Goal: Transaction & Acquisition: Purchase product/service

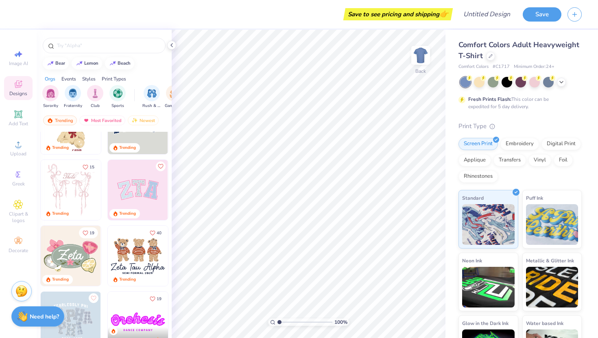
scroll to position [50, 0]
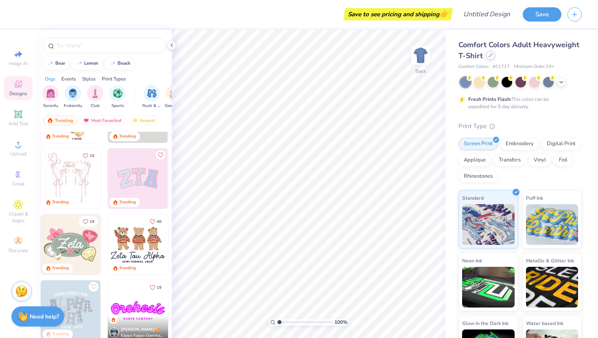
click at [490, 58] on div at bounding box center [490, 55] width 9 height 9
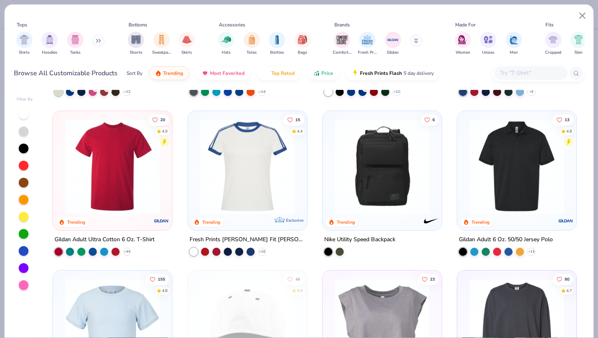
scroll to position [794, 0]
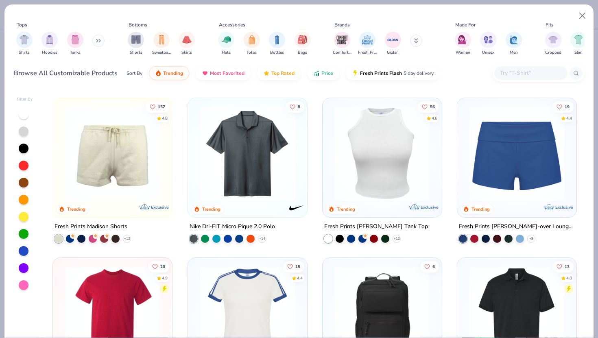
click at [521, 184] on img at bounding box center [517, 153] width 103 height 95
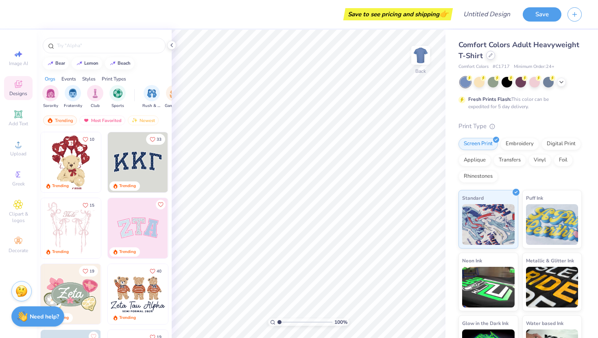
click at [487, 58] on div at bounding box center [490, 55] width 9 height 9
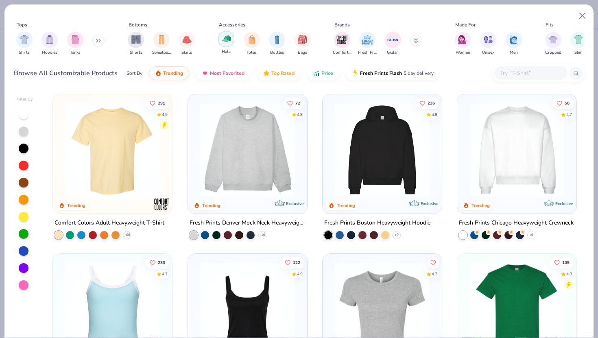
click at [223, 42] on img "filter for Hats" at bounding box center [226, 38] width 9 height 9
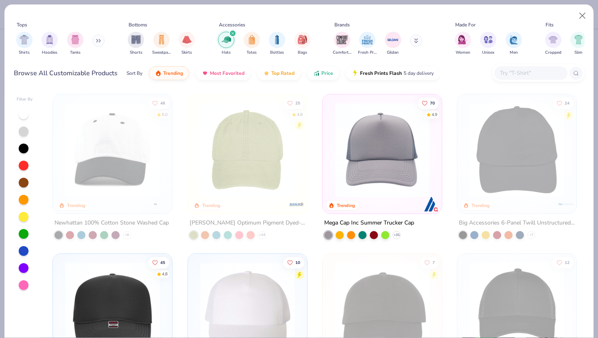
click at [377, 156] on img at bounding box center [382, 150] width 103 height 95
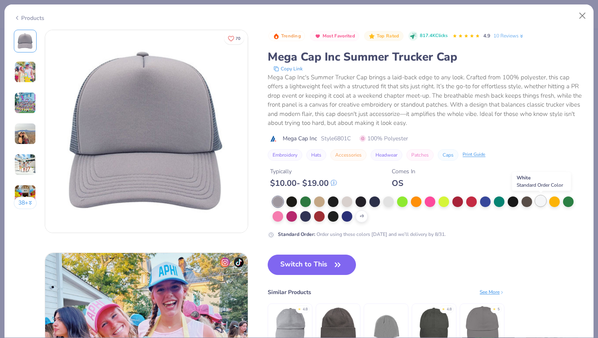
click at [541, 201] on div at bounding box center [541, 201] width 11 height 11
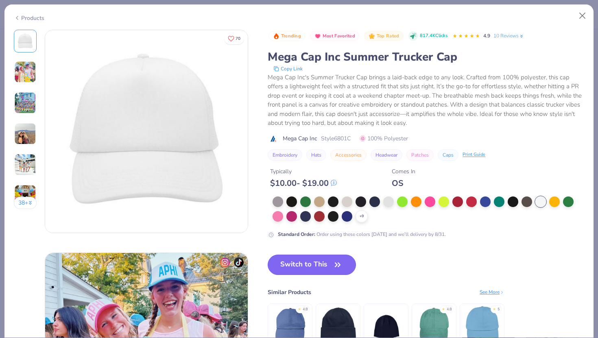
click at [326, 264] on button "Switch to This" at bounding box center [312, 265] width 88 height 20
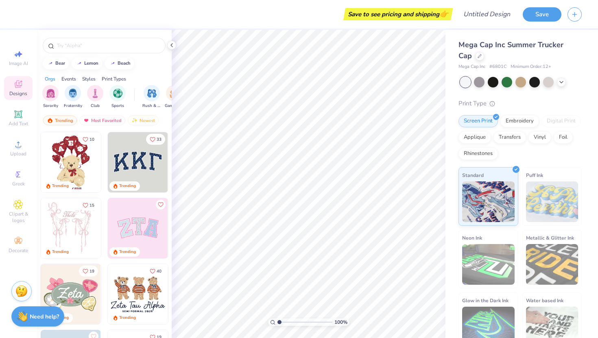
click at [136, 225] on img at bounding box center [138, 228] width 60 height 60
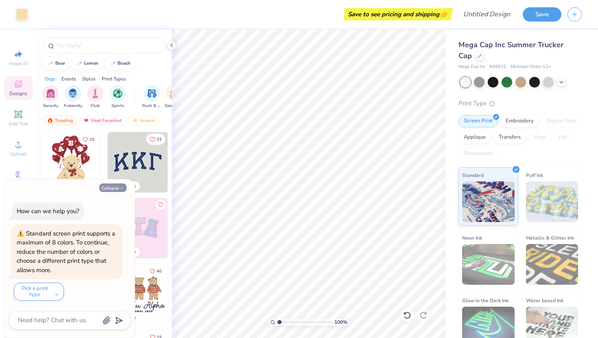
click at [111, 189] on button "Collapse" at bounding box center [112, 188] width 27 height 9
type textarea "x"
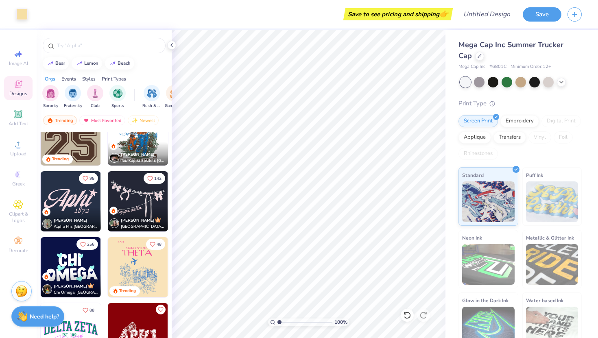
scroll to position [1292, 0]
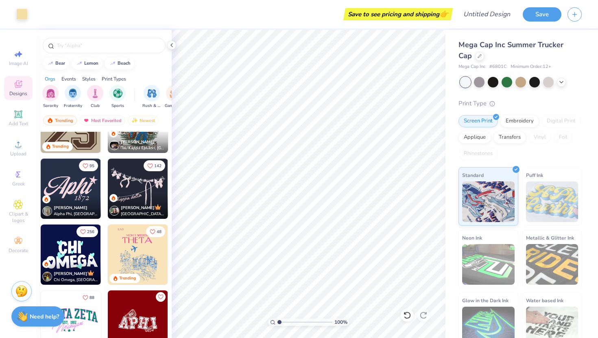
click at [81, 183] on img at bounding box center [71, 189] width 60 height 60
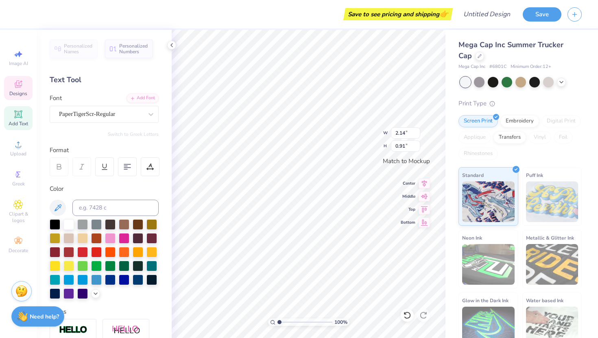
type textarea "Tikvah"
type input "1.03"
type input "1.43"
type input "0.61"
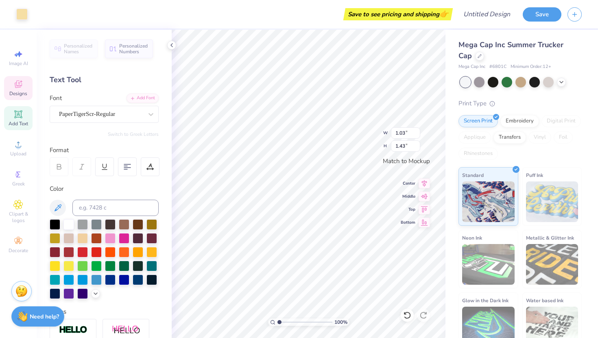
type input "0.32"
type textarea "w550"
type textarea "2550"
click at [123, 236] on div at bounding box center [124, 237] width 11 height 11
click at [119, 236] on div at bounding box center [124, 237] width 11 height 11
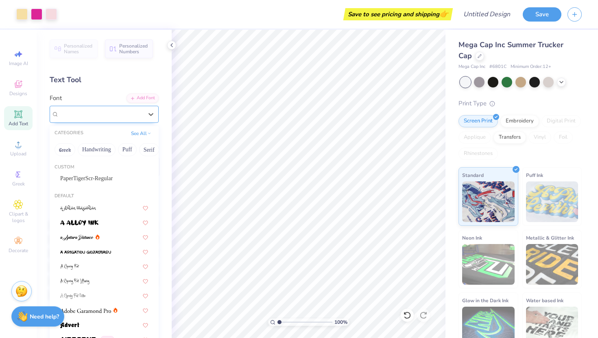
click at [121, 116] on div at bounding box center [100, 114] width 85 height 13
click at [17, 84] on icon at bounding box center [18, 84] width 10 height 10
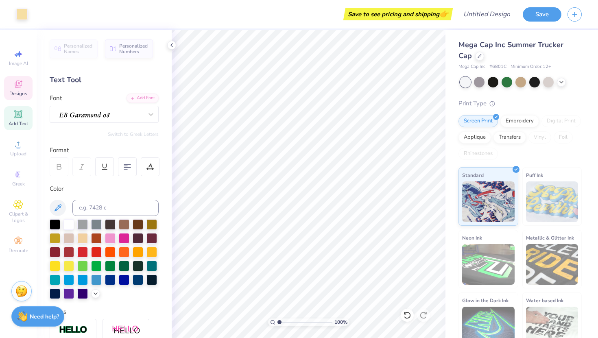
click at [20, 86] on icon at bounding box center [18, 85] width 7 height 5
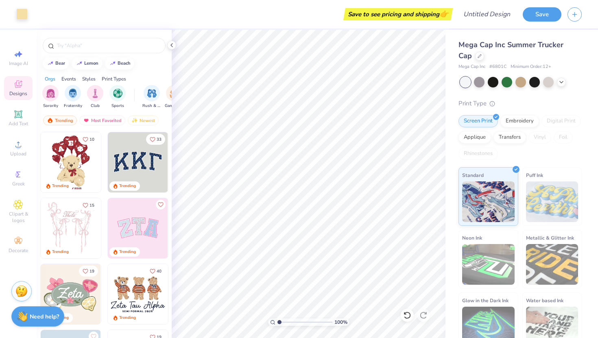
click at [134, 159] on img at bounding box center [138, 162] width 60 height 60
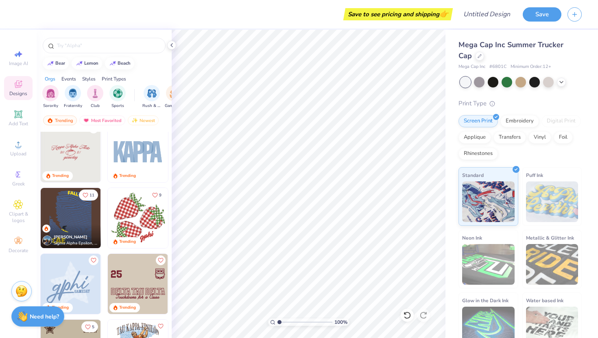
scroll to position [1065, 0]
click at [46, 95] on img "filter for Sorority" at bounding box center [50, 92] width 9 height 9
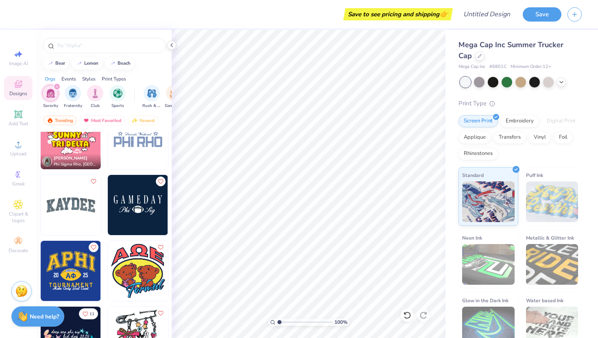
scroll to position [5233, 0]
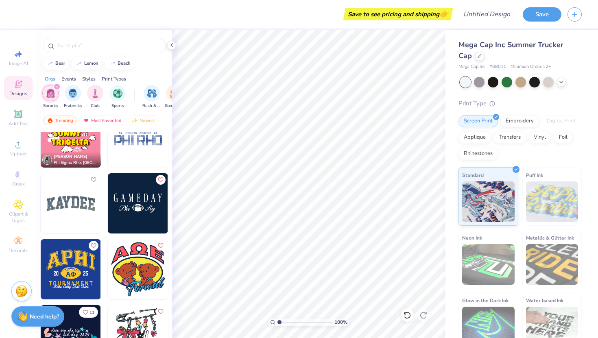
click at [67, 201] on img at bounding box center [71, 203] width 60 height 60
type input "0.48"
type input "0.87"
type input "0.47"
type input "0.90"
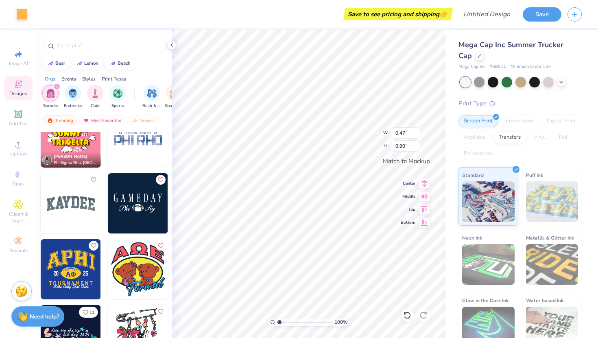
type input "0.43"
type input "0.82"
type input "0.47"
type input "0.90"
type input "0.48"
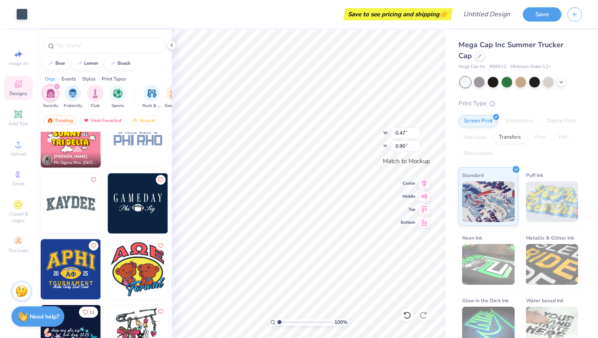
type input "0.87"
type input "1.00"
type input "0.89"
click at [404, 315] on icon at bounding box center [407, 315] width 8 height 8
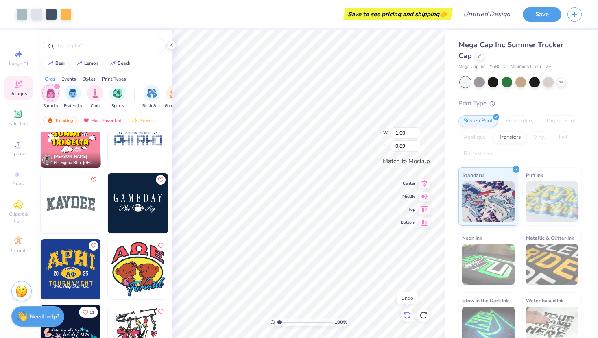
click at [404, 315] on icon at bounding box center [407, 315] width 8 height 8
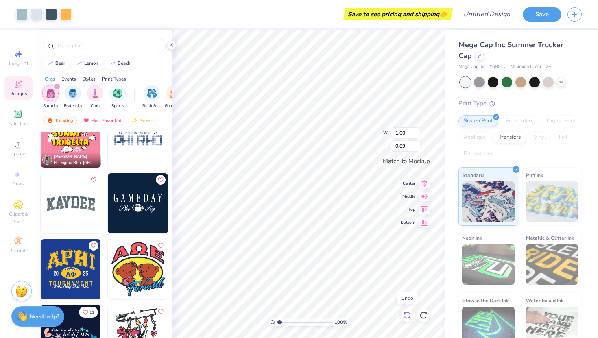
click at [404, 315] on icon at bounding box center [407, 315] width 8 height 8
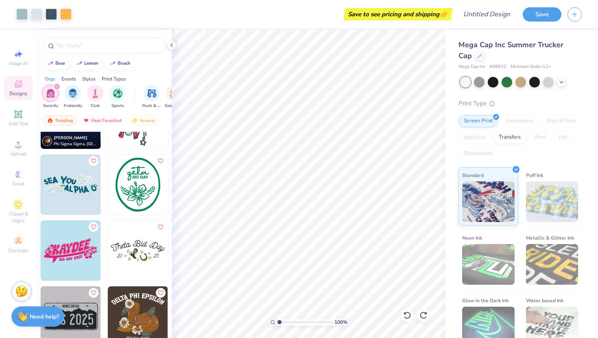
scroll to position [5456, 0]
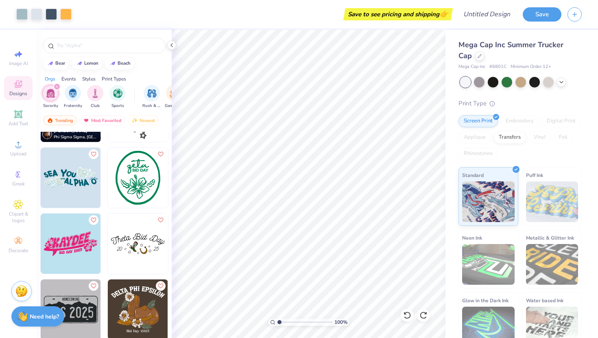
click at [56, 87] on icon "filter for Sorority" at bounding box center [57, 86] width 2 height 2
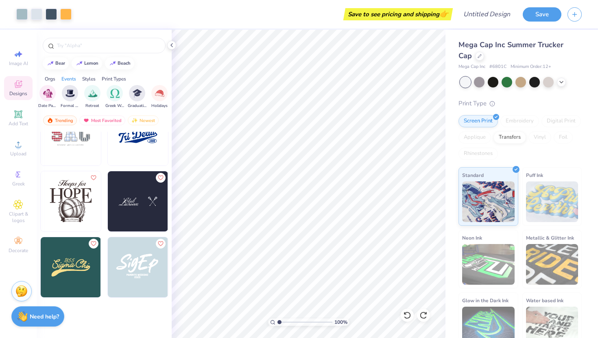
scroll to position [0, 254]
click at [49, 77] on div "Orgs" at bounding box center [50, 78] width 11 height 7
click at [93, 77] on div "Styles" at bounding box center [88, 78] width 13 height 7
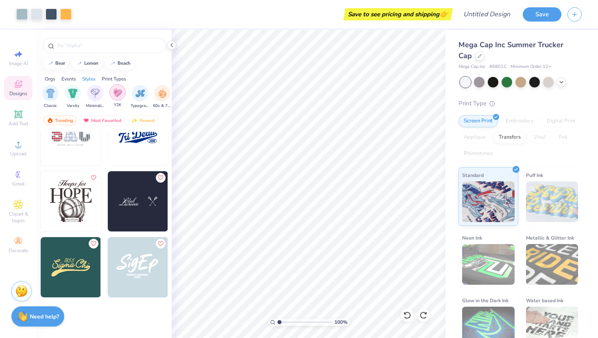
click at [113, 95] on div "filter for Y2K" at bounding box center [117, 92] width 16 height 16
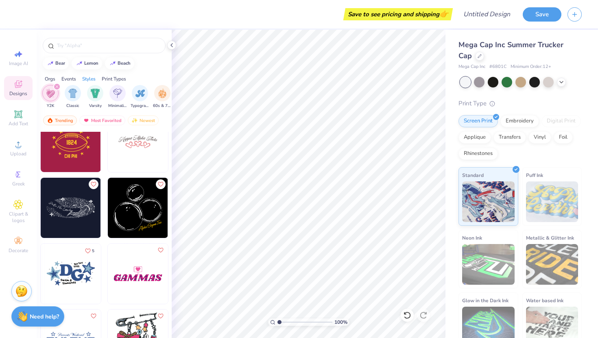
scroll to position [337, 0]
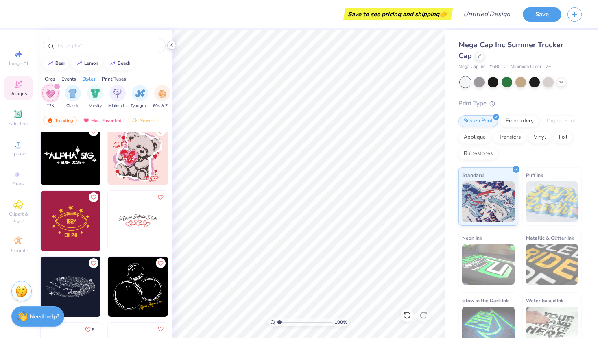
click at [173, 46] on icon at bounding box center [171, 45] width 7 height 7
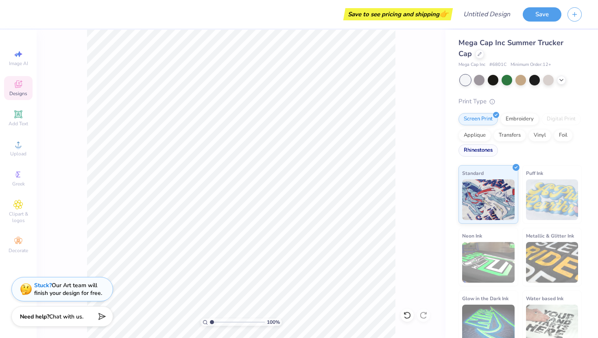
scroll to position [0, 0]
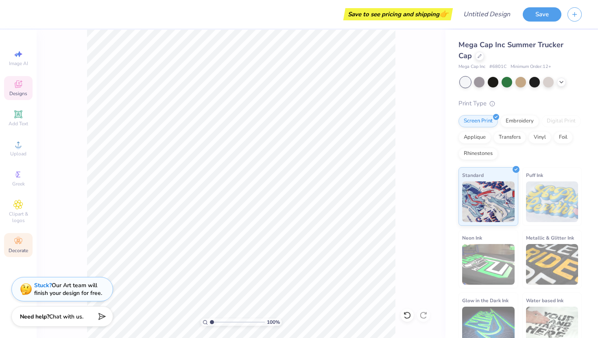
click at [19, 240] on circle at bounding box center [18, 238] width 4 height 4
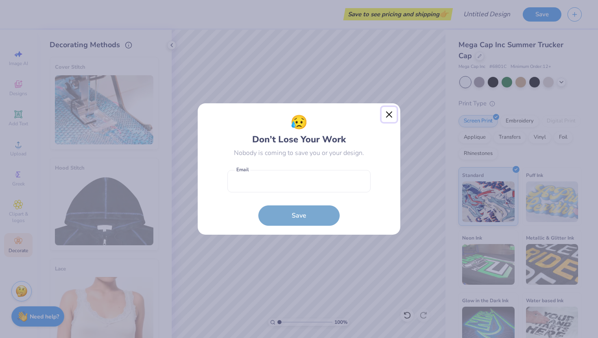
click at [388, 112] on button "Close" at bounding box center [389, 114] width 15 height 15
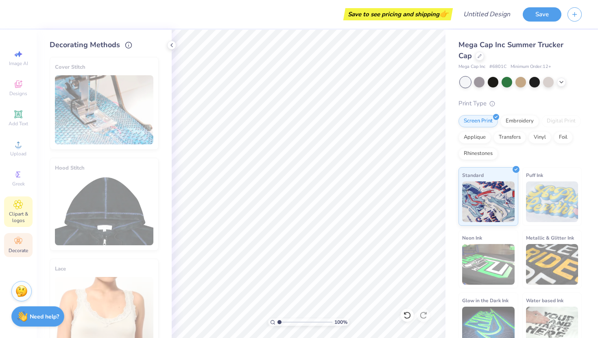
click at [20, 211] on span "Clipart & logos" at bounding box center [18, 217] width 28 height 13
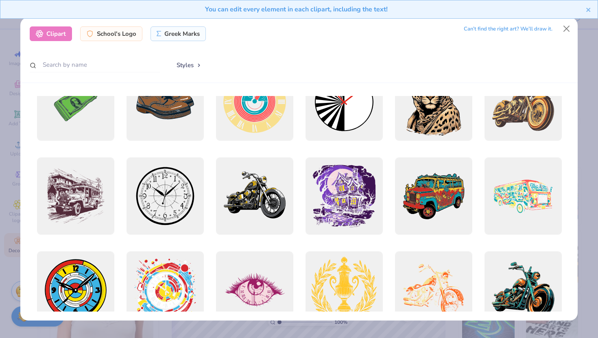
scroll to position [11, 0]
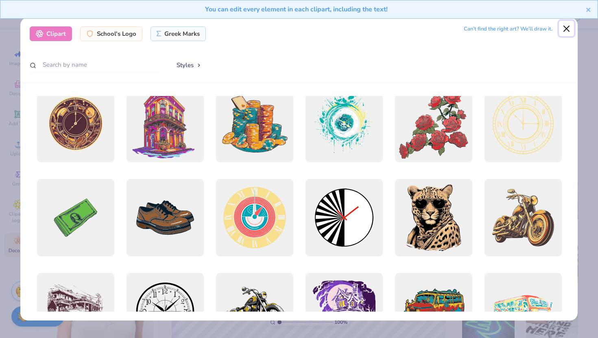
click at [571, 31] on button "Close" at bounding box center [566, 28] width 15 height 15
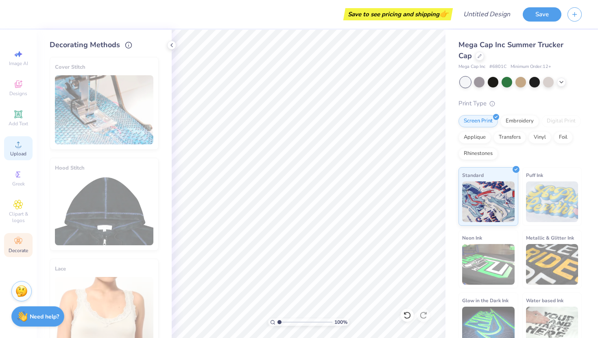
click at [16, 140] on icon at bounding box center [18, 145] width 10 height 10
click at [23, 180] on div "Greek" at bounding box center [18, 178] width 28 height 24
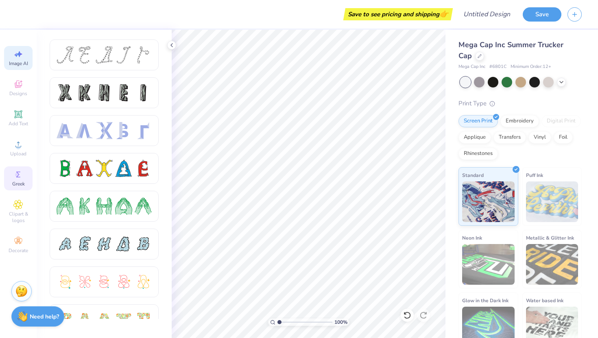
click at [21, 67] on div "Image AI" at bounding box center [18, 58] width 28 height 24
select select "4"
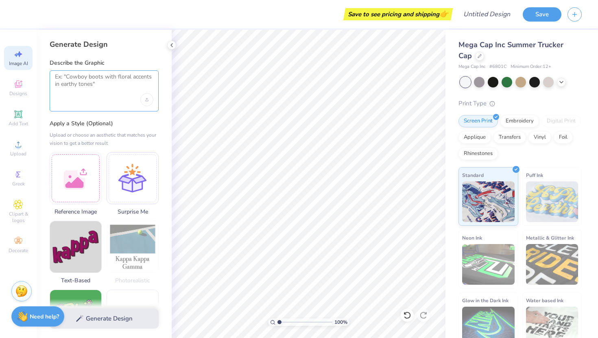
click at [96, 83] on textarea at bounding box center [104, 83] width 98 height 20
click at [26, 75] on div "Image AI Designs Add Text Upload Greek Clipart & logos Decorate" at bounding box center [18, 151] width 28 height 211
click at [15, 78] on div "Designs" at bounding box center [18, 88] width 28 height 24
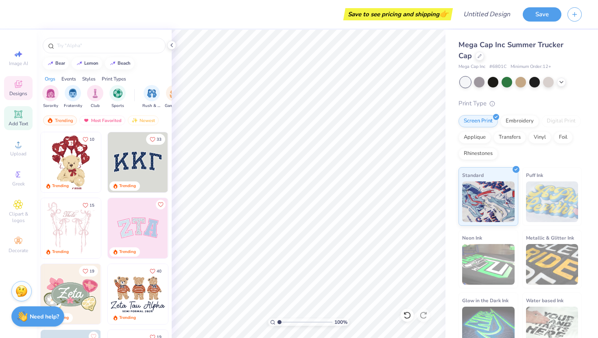
click at [17, 113] on icon at bounding box center [18, 114] width 6 height 6
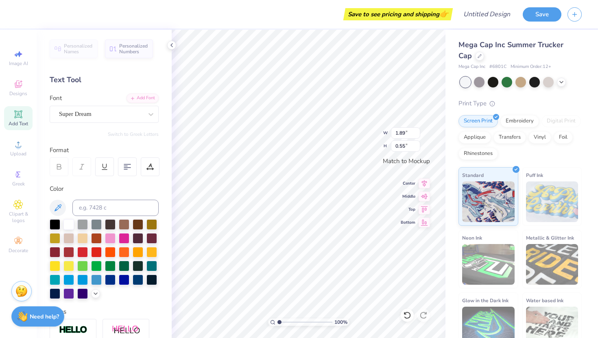
scroll to position [0, 0]
type textarea "2550"
click at [125, 239] on div at bounding box center [124, 237] width 11 height 11
click at [126, 280] on div at bounding box center [124, 279] width 11 height 11
type input "1.82"
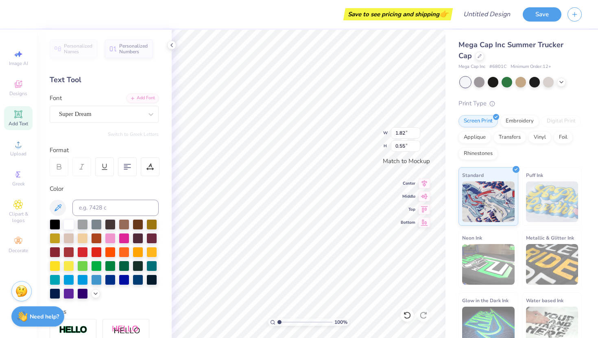
type input "2.68"
type input "0.80"
type input "3.42"
type input "1.02"
click at [146, 116] on div at bounding box center [151, 114] width 15 height 15
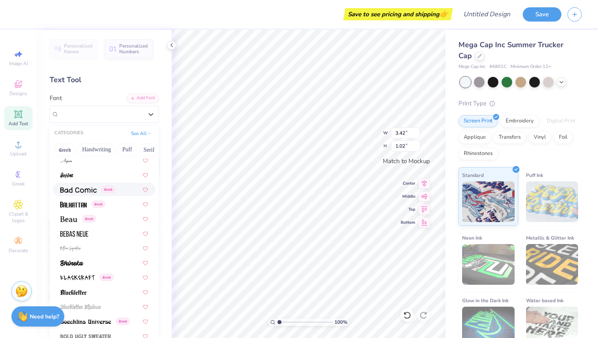
scroll to position [356, 0]
click at [67, 217] on img at bounding box center [68, 218] width 17 height 6
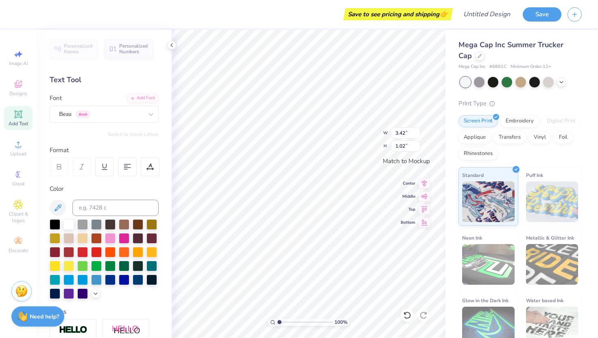
type input "3.22"
type input "1.05"
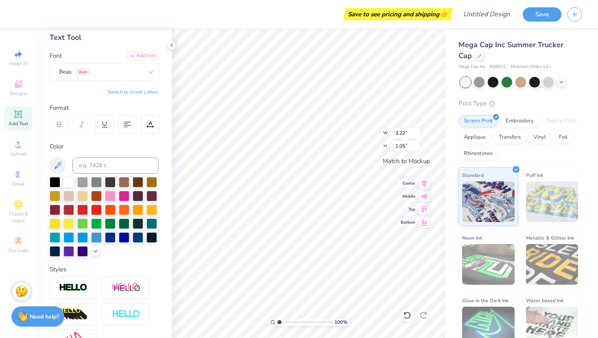
scroll to position [44, 0]
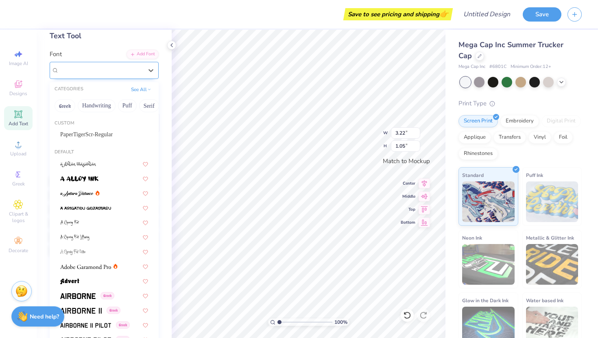
click at [136, 66] on div "Beau Greek" at bounding box center [100, 70] width 85 height 13
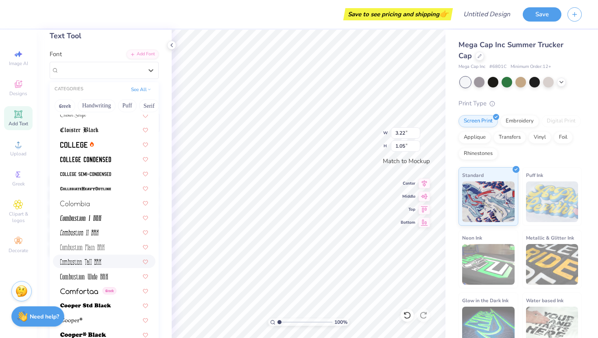
scroll to position [1081, 0]
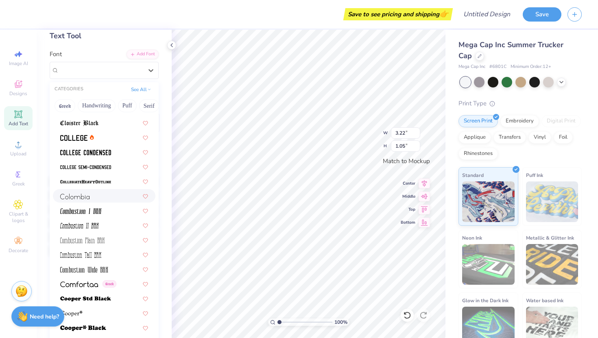
click at [91, 197] on div at bounding box center [104, 196] width 88 height 9
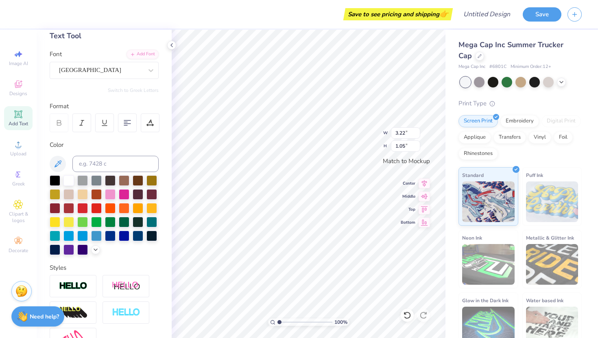
type input "2.29"
type input "0.78"
click at [132, 68] on div "Colombia" at bounding box center [100, 70] width 85 height 13
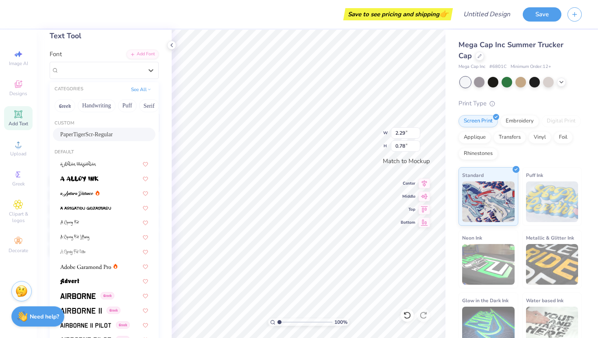
scroll to position [22, 0]
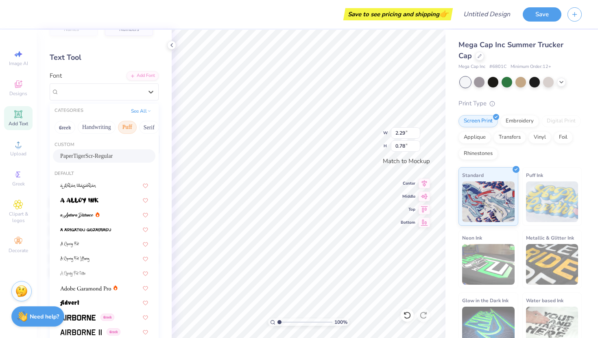
click at [135, 129] on button "Puff" at bounding box center [127, 127] width 19 height 13
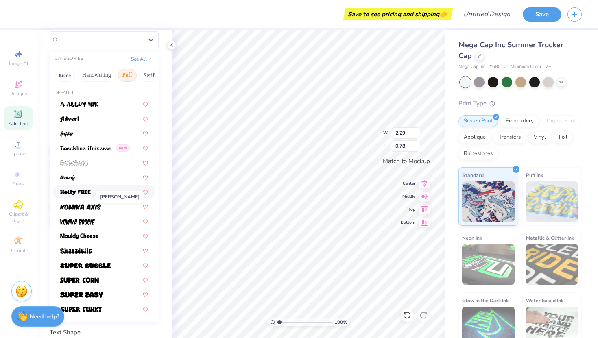
scroll to position [75, 0]
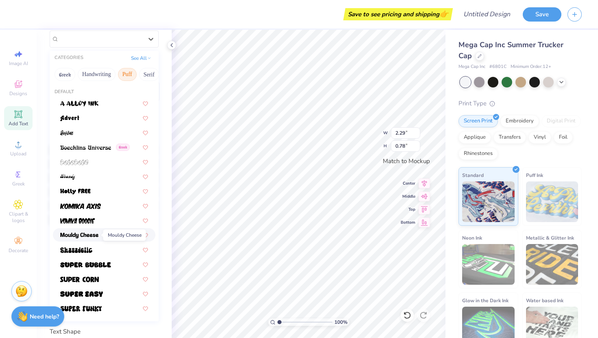
click at [83, 234] on img at bounding box center [79, 236] width 38 height 6
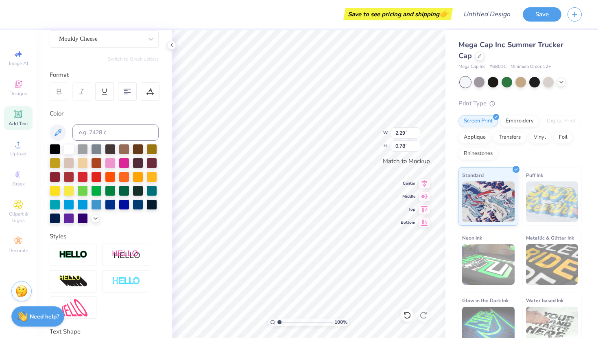
type input "3.32"
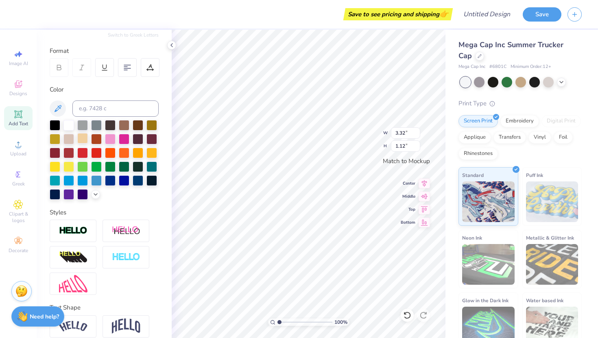
scroll to position [135, 0]
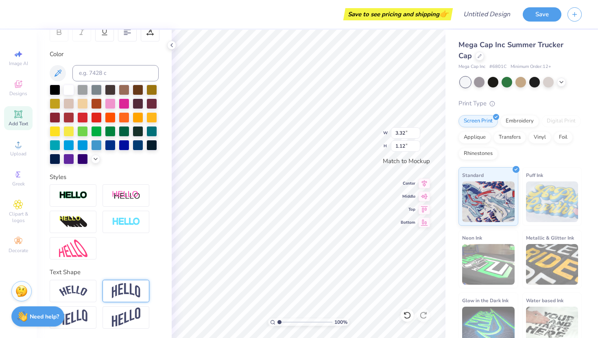
click at [127, 285] on img at bounding box center [126, 290] width 28 height 15
type input "1.71"
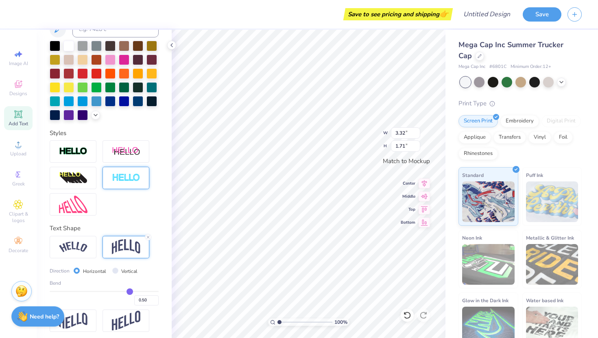
scroll to position [182, 0]
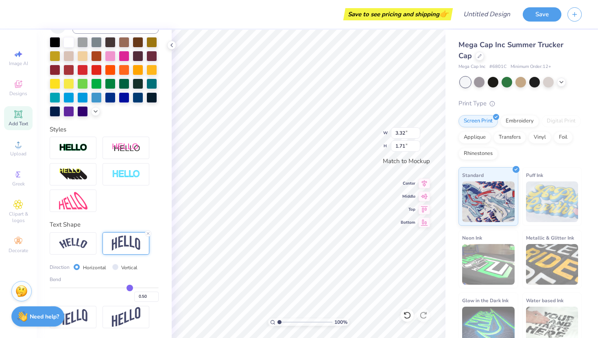
type input "0.51"
type input "0.5"
type input "0.50"
type input "0.49"
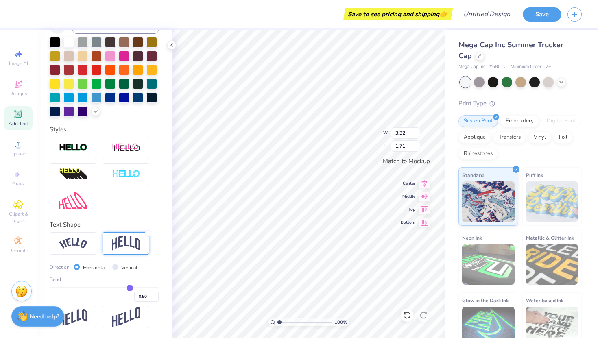
type input "0.49"
type input "0.48"
type input "0.47"
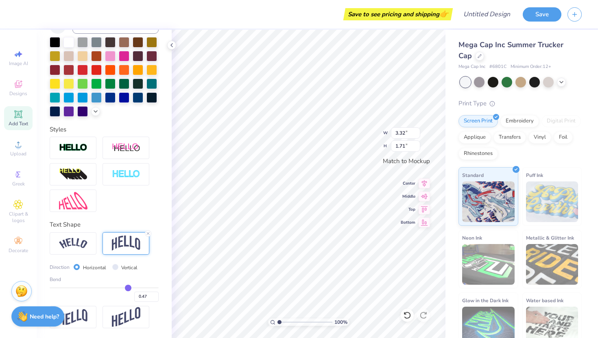
type input "0.46"
type input "0.45"
type input "0.43"
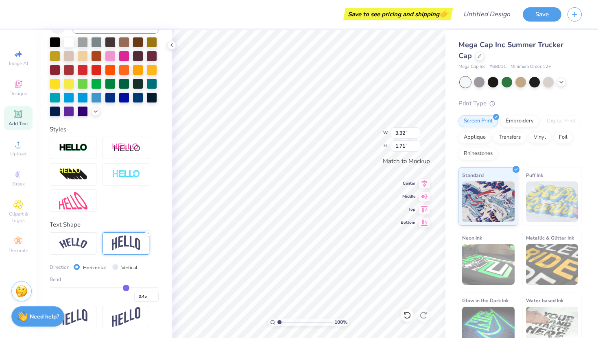
type input "0.43"
type input "0.42"
type input "0.41"
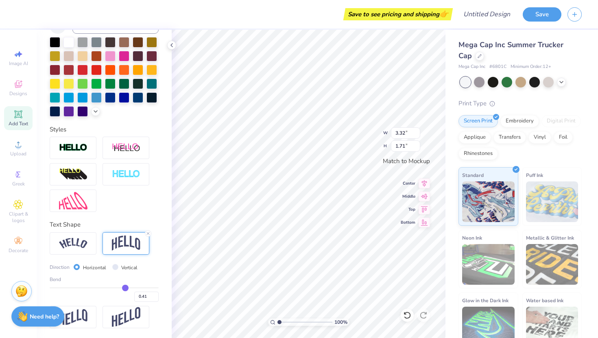
type input "0.4"
type input "0.40"
type input "0.39"
type input "0.38"
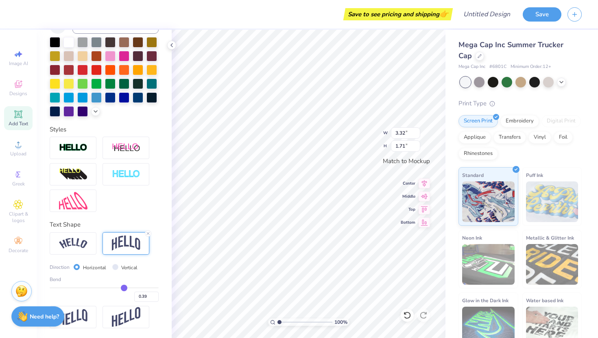
type input "0.38"
type input "0.37"
type input "0.36"
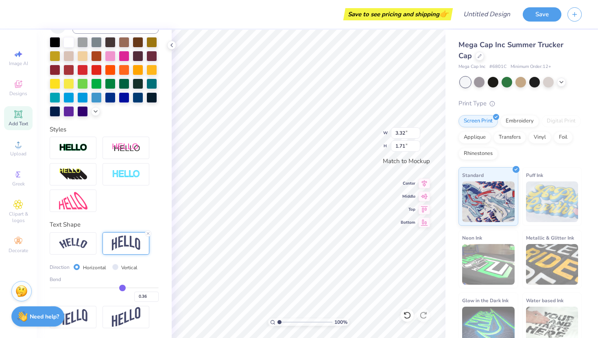
type input "0.35"
type input "0.34"
type input "0.33"
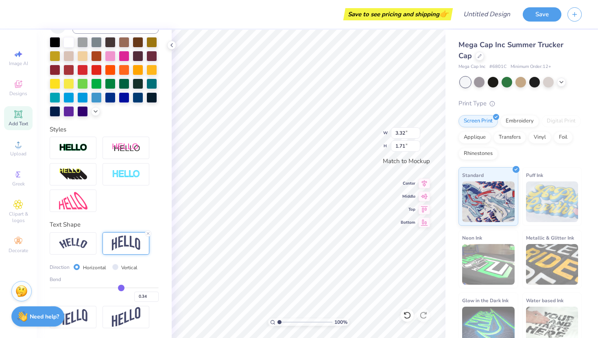
type input "0.33"
type input "0.32"
type input "0.31"
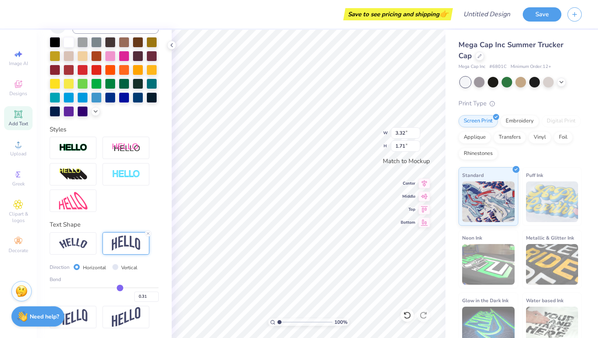
type input "0.3"
type input "0.30"
type input "0.29"
type input "0.28"
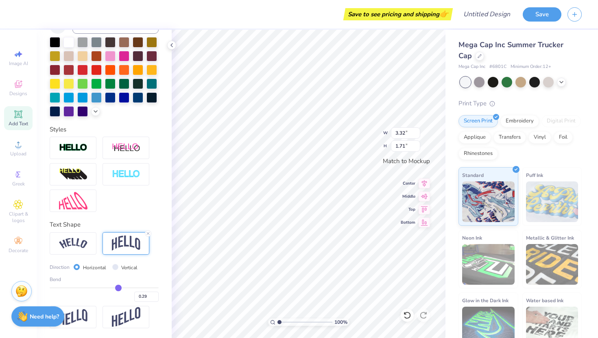
type input "0.28"
drag, startPoint x: 130, startPoint y: 287, endPoint x: 118, endPoint y: 286, distance: 12.2
type input "0.28"
click at [118, 287] on input "range" at bounding box center [104, 287] width 109 height 1
type input "1.42"
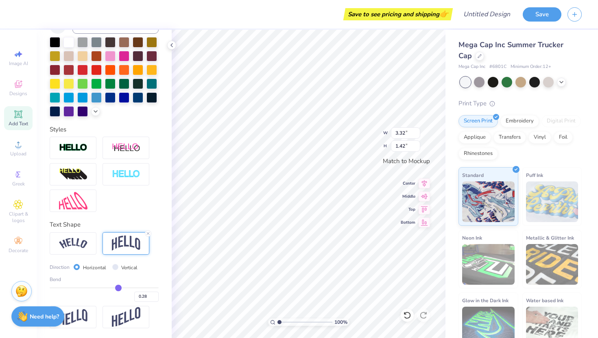
type input "0.27"
type input "0.26"
type input "0.23"
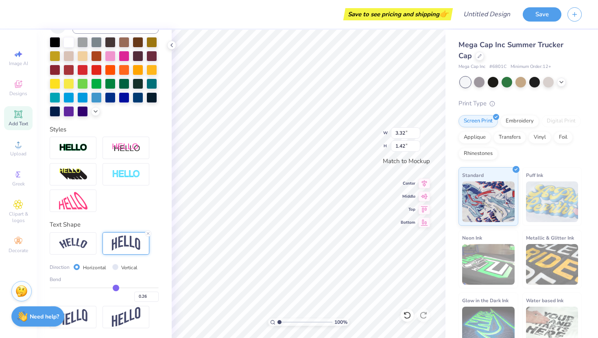
type input "0.23"
type input "0.22"
type input "0.19"
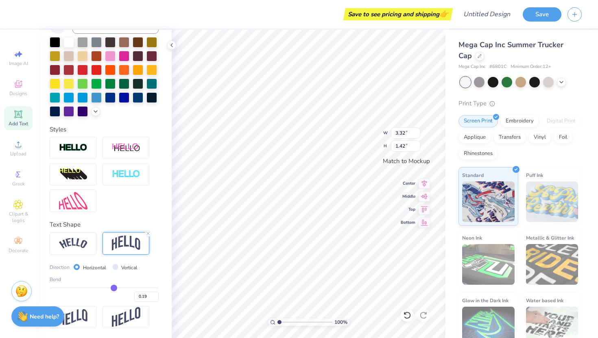
type input "0.16"
type input "0.12"
type input "0.07"
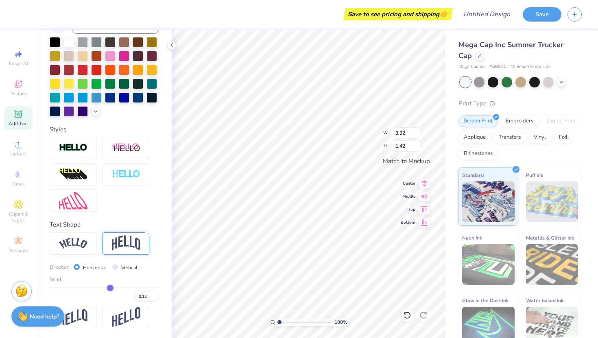
type input "0.07"
type input "0.01"
type input "-0.05"
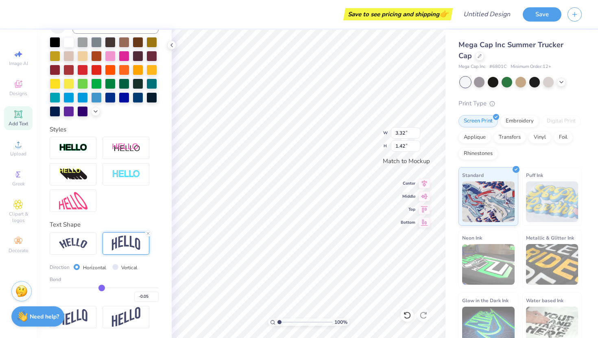
type input "-0.13"
type input "-0.18"
type input "-0.23"
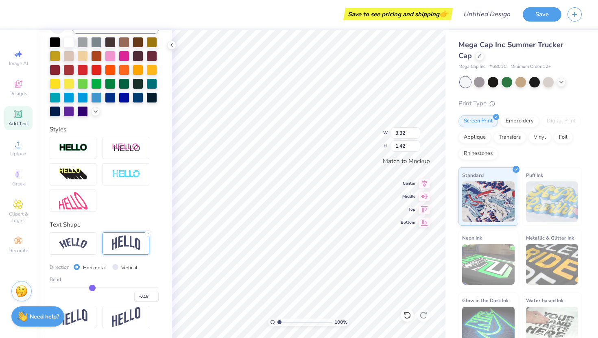
type input "-0.23"
type input "-0.29"
type input "-0.32"
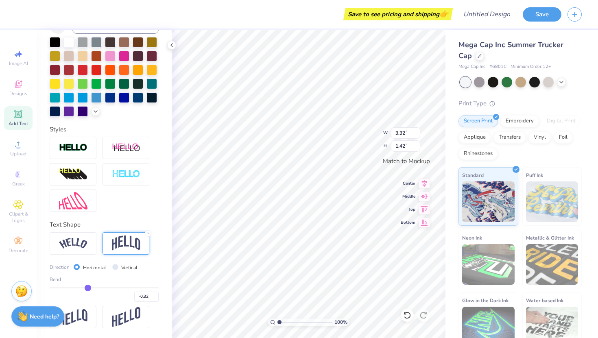
type input "-0.37"
type input "-0.43"
type input "-0.46"
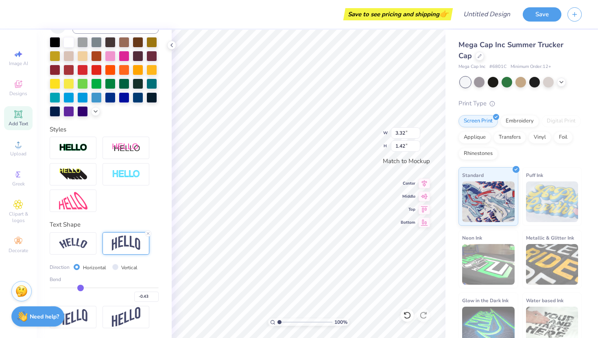
type input "-0.46"
type input "-0.49"
type input "-0.52"
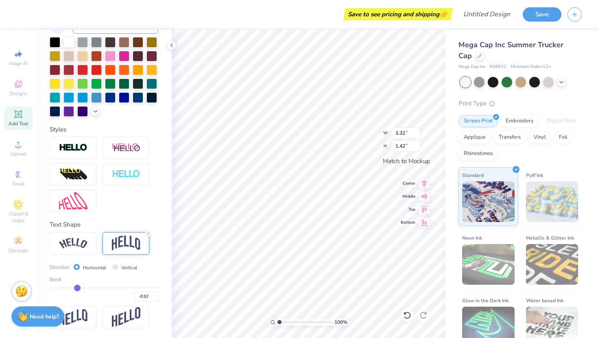
type input "-0.55"
type input "-0.59"
type input "-0.61"
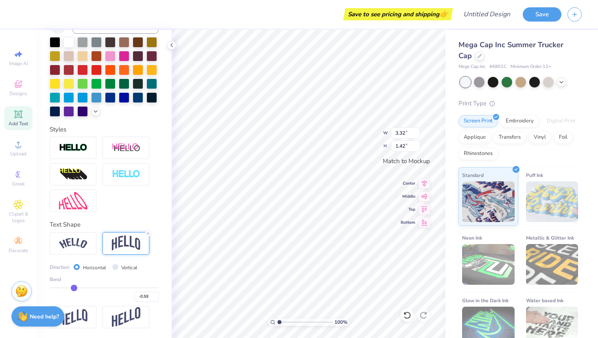
type input "-0.61"
type input "-0.64"
type input "-0.65"
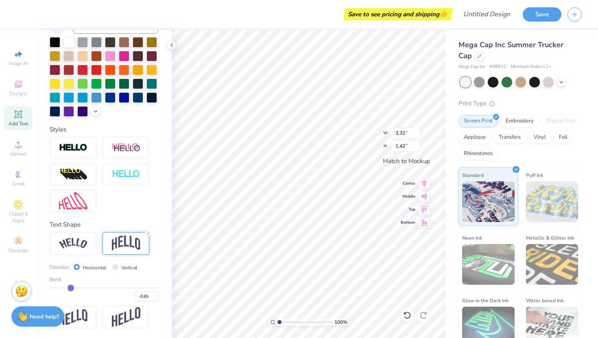
type input "-0.66"
type input "-0.67"
drag, startPoint x: 118, startPoint y: 286, endPoint x: 70, endPoint y: 291, distance: 48.6
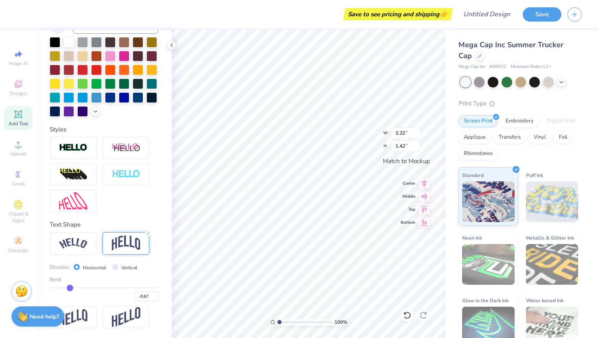
type input "-0.67"
click at [70, 289] on input "range" at bounding box center [104, 287] width 109 height 1
type input "1.87"
type input "-0.65"
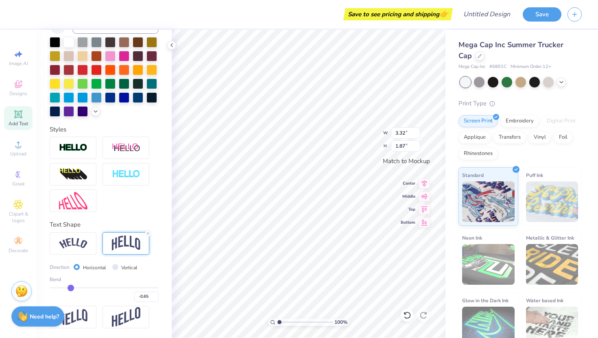
type input "-0.64"
type input "-0.63"
type input "-0.62"
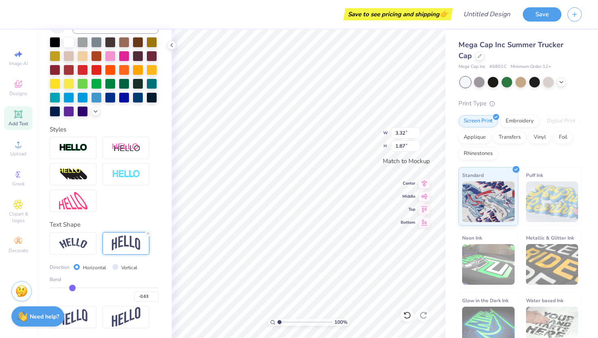
type input "-0.62"
type input "-0.61"
type input "-0.59"
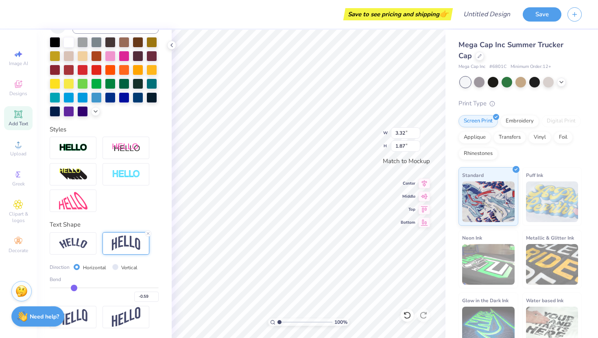
type input "-0.58"
type input "-0.56"
type input "-0.55"
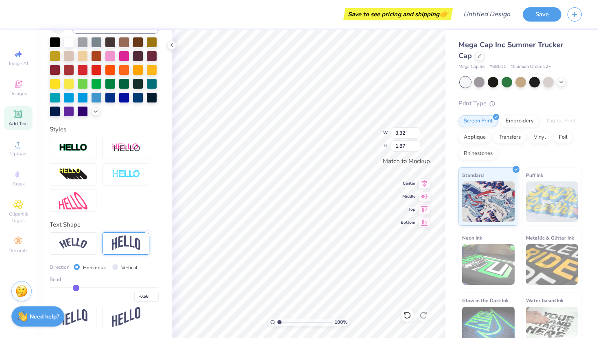
type input "-0.55"
type input "-0.54"
type input "-0.53"
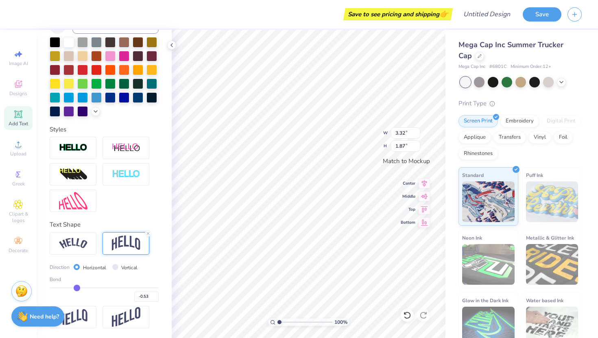
type input "-0.52"
type input "-0.51"
type input "-0.49"
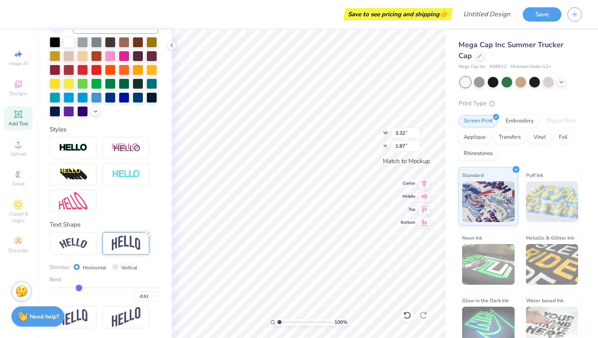
type input "-0.49"
type input "-0.48"
type input "-0.47"
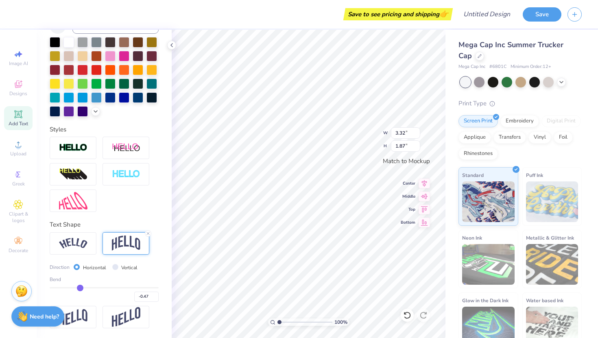
type input "-0.46"
type input "-0.45"
type input "-0.43"
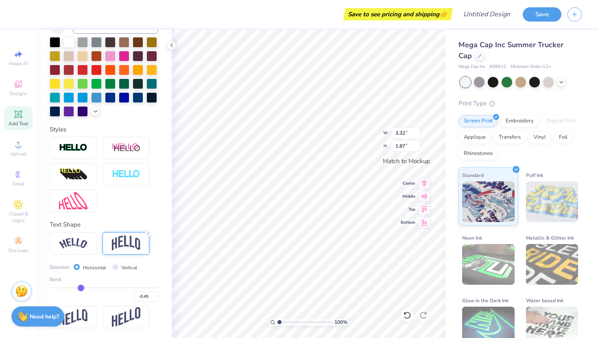
type input "-0.43"
type input "-0.42"
type input "-0.41"
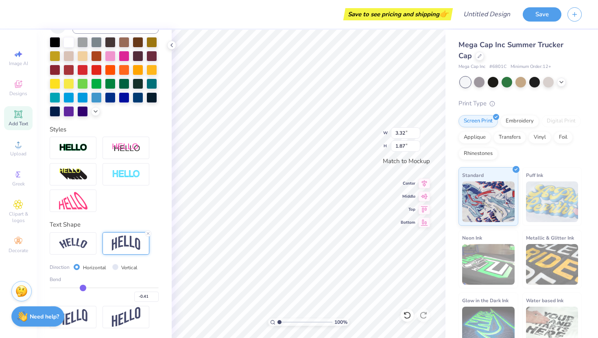
type input "-0.4"
type input "-0.40"
type input "-0.39"
type input "-0.38"
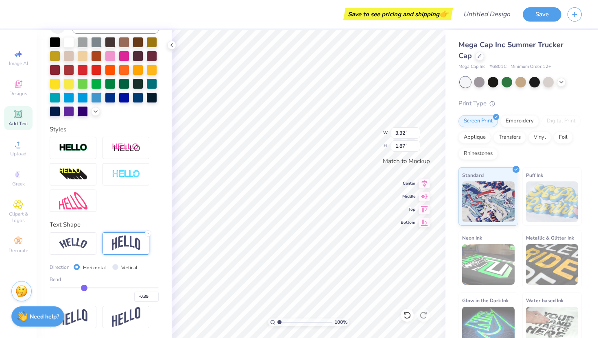
type input "-0.38"
type input "-0.37"
type input "-0.35"
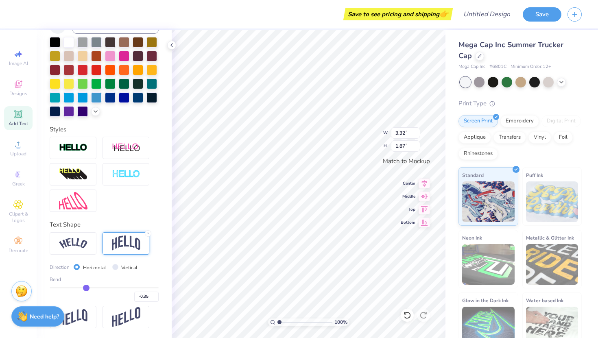
type input "-0.32"
type input "-0.29"
type input "-0.26"
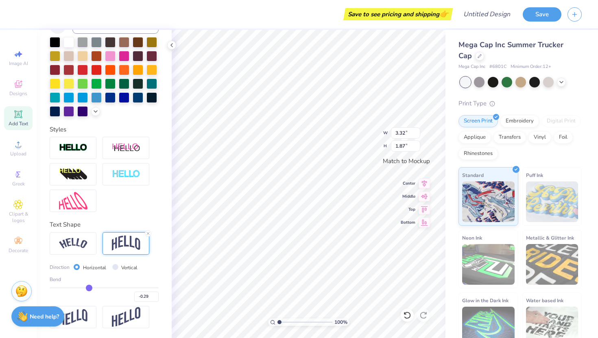
type input "-0.26"
type input "-0.23"
type input "-0.21"
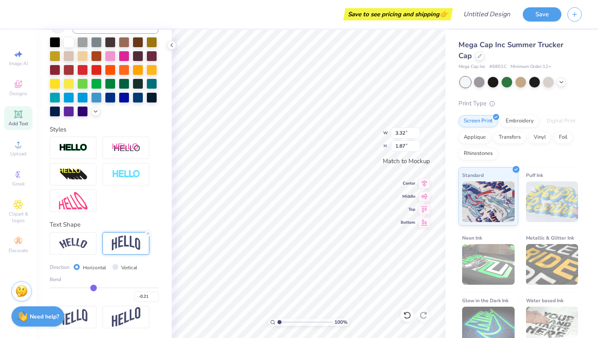
type input "-0.18"
drag, startPoint x: 70, startPoint y: 284, endPoint x: 96, endPoint y: 285, distance: 26.9
click at [97, 287] on input "range" at bounding box center [104, 287] width 109 height 1
drag, startPoint x: 96, startPoint y: 285, endPoint x: 120, endPoint y: 282, distance: 24.1
click at [120, 287] on input "range" at bounding box center [104, 287] width 109 height 1
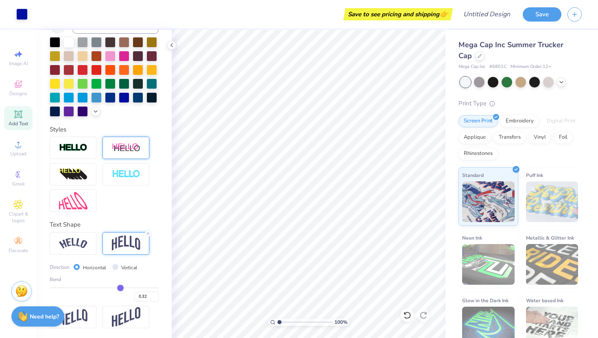
click at [145, 149] on div at bounding box center [126, 148] width 47 height 22
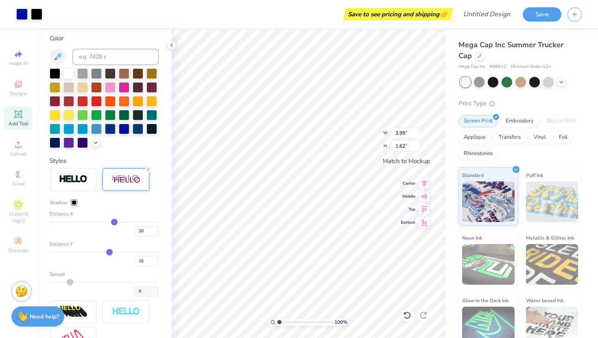
scroll to position [214, 0]
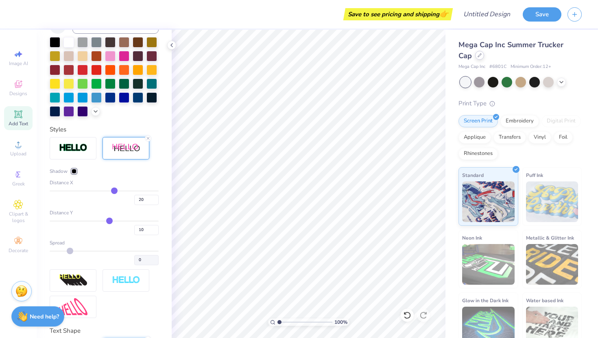
click at [475, 59] on div at bounding box center [479, 55] width 9 height 9
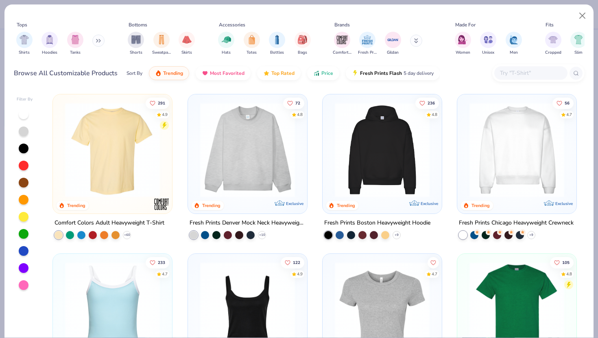
click at [256, 127] on img at bounding box center [247, 150] width 103 height 95
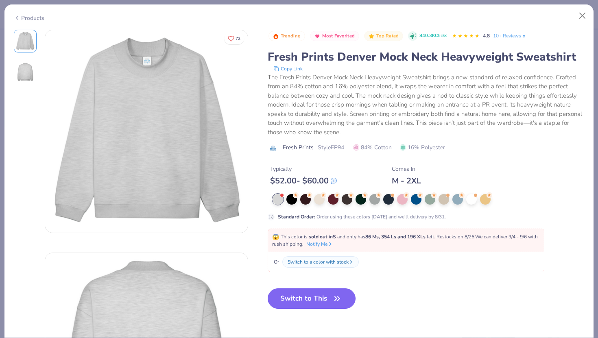
click at [339, 295] on icon "button" at bounding box center [337, 298] width 11 height 11
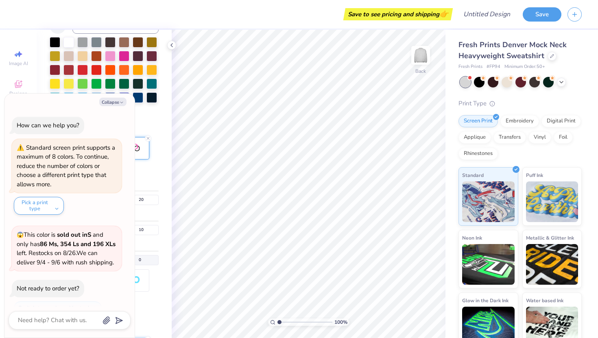
scroll to position [29, 0]
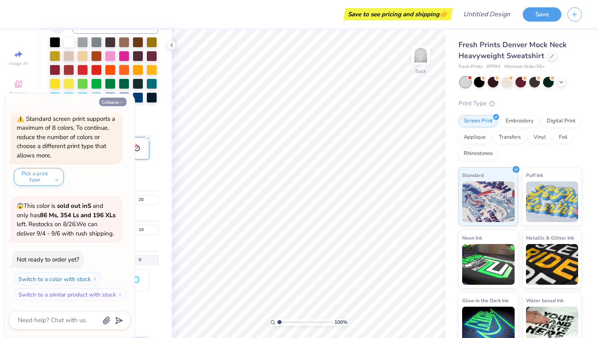
click at [116, 105] on button "Collapse" at bounding box center [112, 102] width 27 height 9
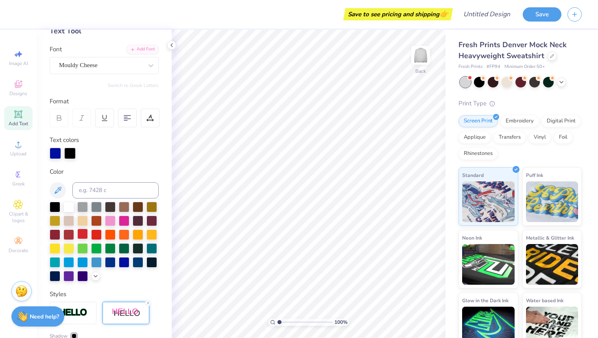
scroll to position [0, 0]
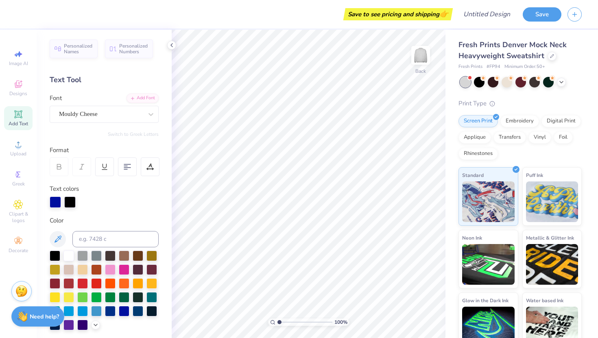
click at [24, 118] on div "Add Text" at bounding box center [18, 118] width 28 height 24
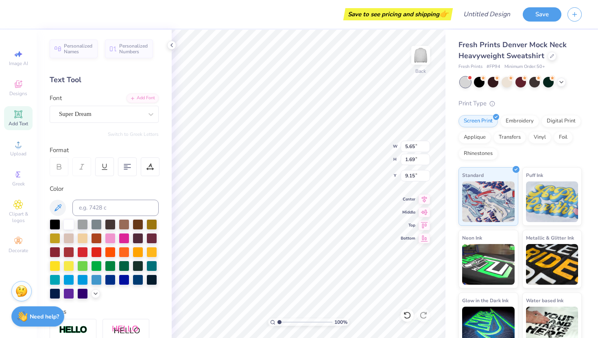
scroll to position [0, 0]
click at [108, 278] on div at bounding box center [110, 279] width 11 height 11
click at [51, 292] on div at bounding box center [55, 293] width 11 height 11
click at [134, 280] on div at bounding box center [138, 279] width 11 height 11
click at [108, 278] on div at bounding box center [110, 279] width 11 height 11
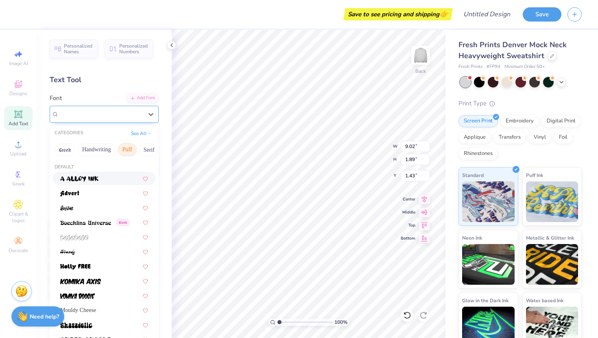
click at [138, 110] on div "Super Dream" at bounding box center [100, 114] width 85 height 13
click at [147, 149] on button "Serif" at bounding box center [149, 149] width 20 height 13
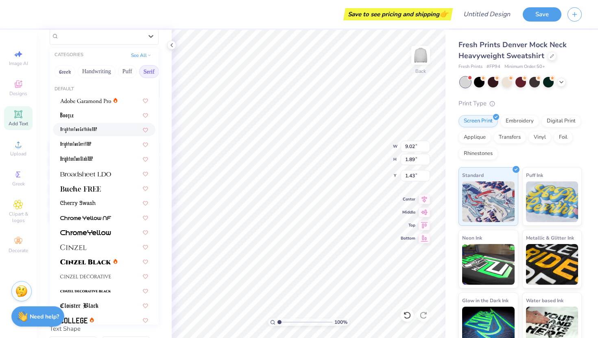
scroll to position [0, 0]
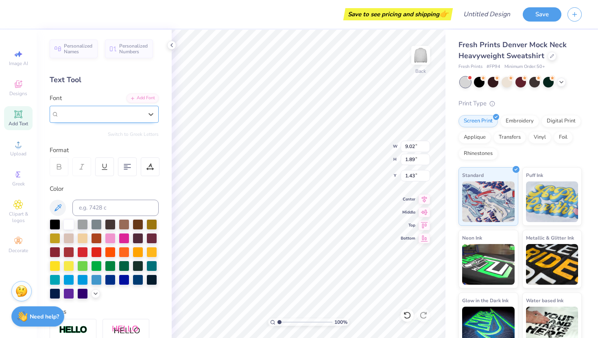
click at [85, 114] on span "Super Dream" at bounding box center [75, 113] width 33 height 9
click at [152, 146] on button "Serif" at bounding box center [149, 149] width 20 height 13
drag, startPoint x: 109, startPoint y: 114, endPoint x: 64, endPoint y: 114, distance: 45.2
click at [64, 114] on div "Super Dream" at bounding box center [100, 114] width 85 height 13
click at [79, 178] on span "Varsity Team" at bounding box center [76, 178] width 32 height 9
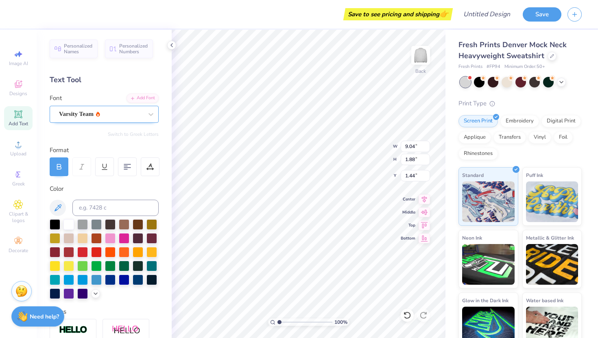
click at [118, 112] on div "Varsity Team" at bounding box center [100, 114] width 85 height 13
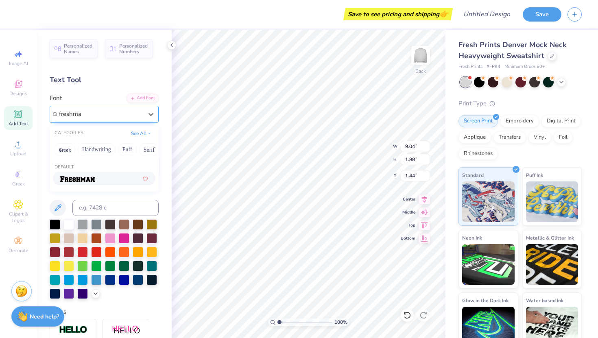
click at [74, 177] on img at bounding box center [77, 179] width 35 height 6
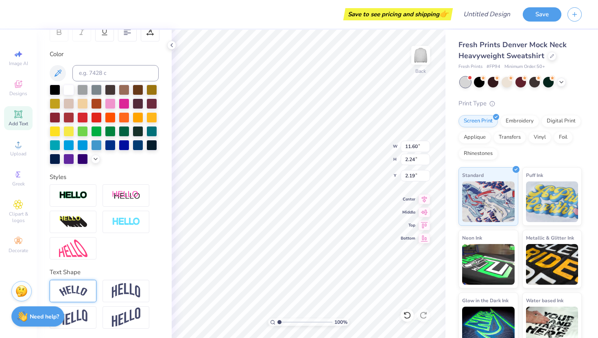
click at [83, 284] on div at bounding box center [73, 291] width 47 height 22
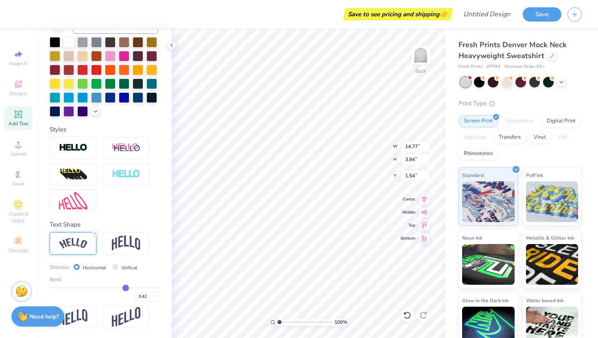
drag, startPoint x: 130, startPoint y: 287, endPoint x: 126, endPoint y: 287, distance: 4.5
click at [126, 287] on input "range" at bounding box center [104, 287] width 109 height 1
drag, startPoint x: 127, startPoint y: 287, endPoint x: 120, endPoint y: 288, distance: 6.1
click at [120, 288] on input "range" at bounding box center [104, 287] width 109 height 1
click at [122, 288] on input "range" at bounding box center [104, 287] width 109 height 1
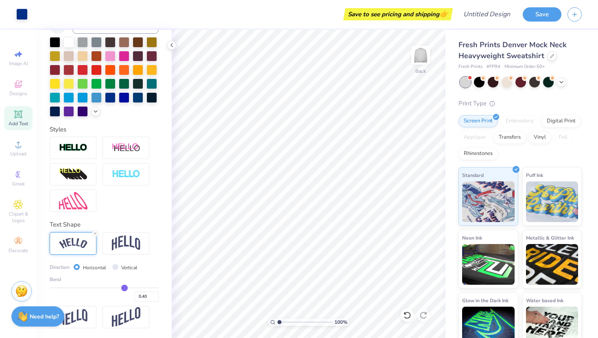
click at [125, 287] on input "range" at bounding box center [104, 287] width 109 height 1
click at [127, 288] on input "range" at bounding box center [104, 287] width 109 height 1
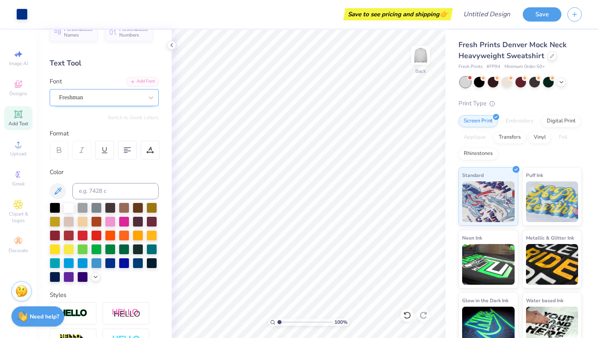
scroll to position [0, 0]
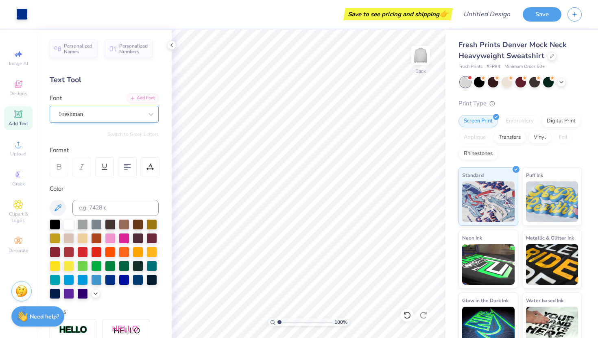
click at [62, 168] on icon at bounding box center [58, 166] width 7 height 7
click at [119, 114] on div "Freshman" at bounding box center [100, 114] width 85 height 13
click at [71, 179] on span "Varsity Team" at bounding box center [76, 178] width 32 height 9
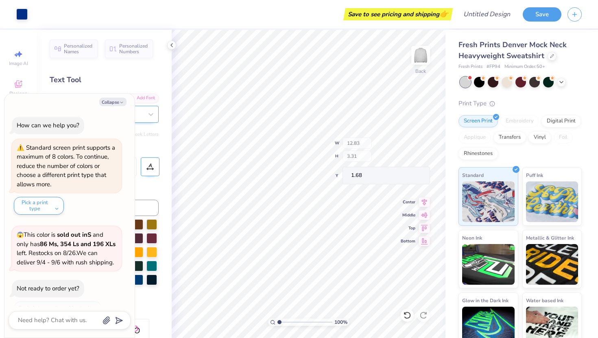
scroll to position [96, 0]
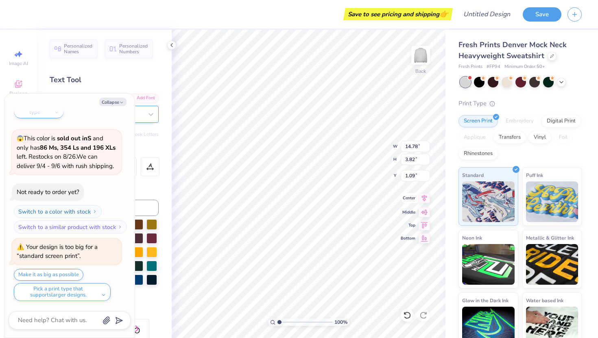
click at [426, 199] on icon at bounding box center [424, 198] width 11 height 10
click at [158, 81] on div "Text Tool" at bounding box center [104, 79] width 109 height 11
click at [112, 105] on button "Collapse" at bounding box center [112, 102] width 27 height 9
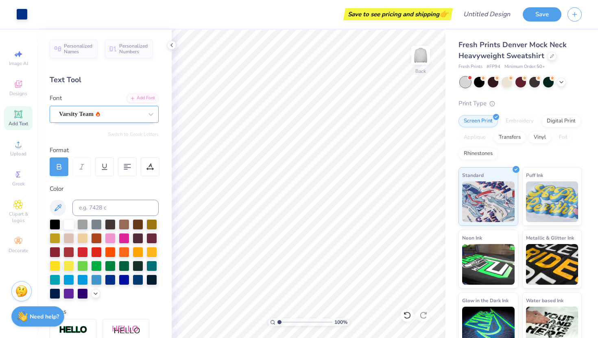
click at [569, 83] on div at bounding box center [521, 82] width 122 height 11
click at [562, 83] on icon at bounding box center [561, 81] width 7 height 7
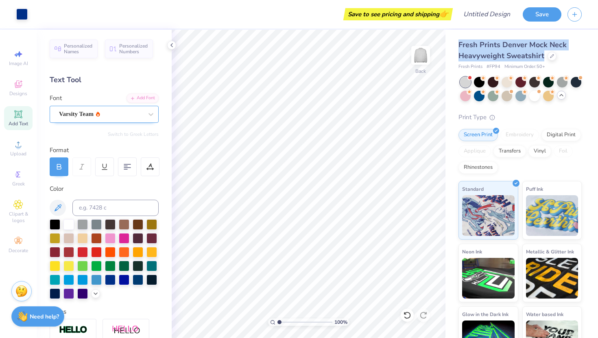
drag, startPoint x: 545, startPoint y: 56, endPoint x: 458, endPoint y: 39, distance: 88.8
click at [458, 39] on div "Fresh Prints Denver Mock Neck Heavyweight Sweatshirt Fresh Prints # FP94 Minimu…" at bounding box center [522, 197] width 153 height 335
copy span "Fresh Prints Denver Mock Neck Heavyweight Sweatshirt"
click at [453, 42] on div "Fresh Prints Denver Mock Neck Heavyweight Sweatshirt Fresh Prints # FP94 Minimu…" at bounding box center [522, 197] width 153 height 335
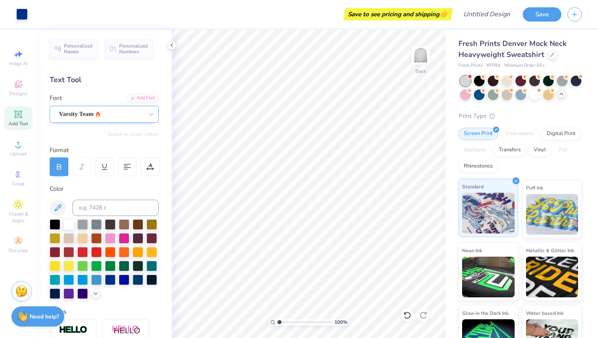
scroll to position [0, 0]
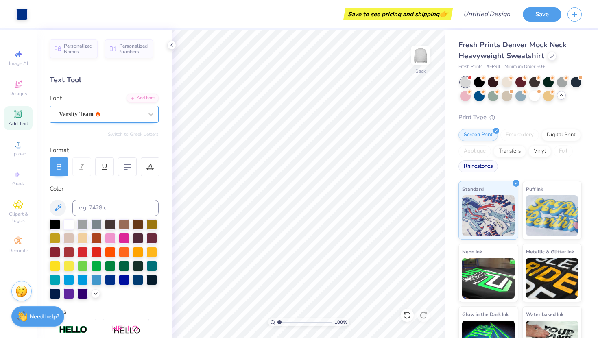
click at [481, 167] on div "Rhinestones" at bounding box center [478, 166] width 39 height 12
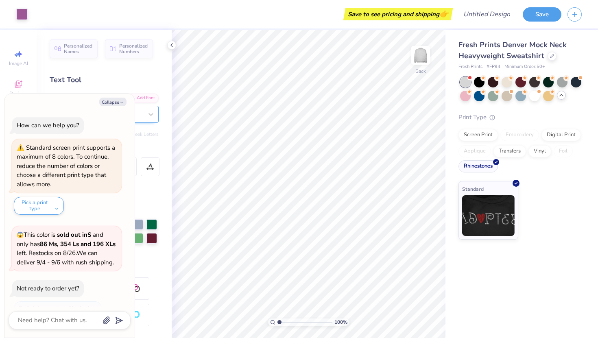
scroll to position [146, 0]
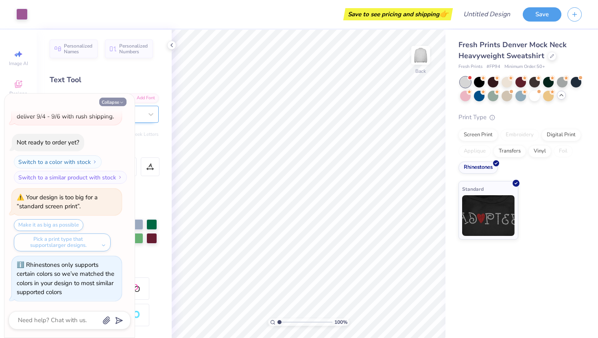
click at [116, 102] on button "Collapse" at bounding box center [112, 102] width 27 height 9
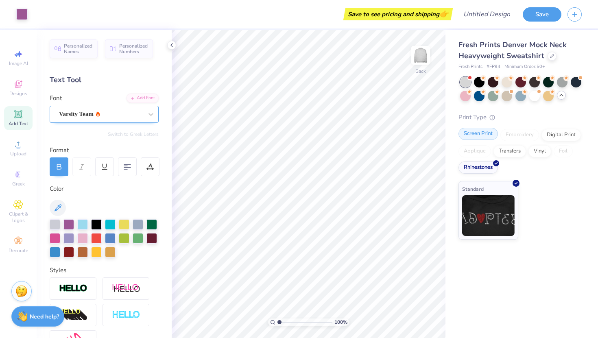
click at [483, 132] on div "Screen Print" at bounding box center [478, 134] width 39 height 12
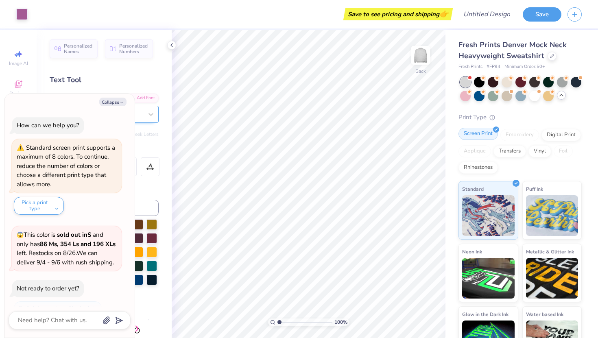
scroll to position [196, 0]
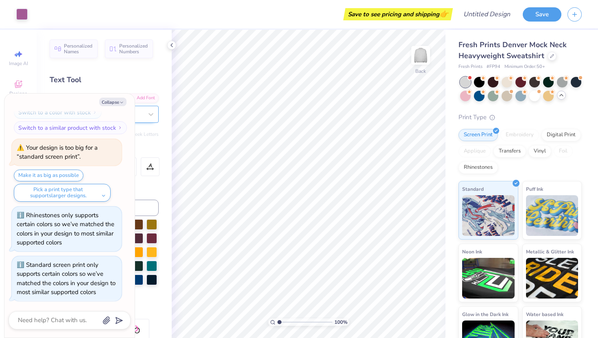
click at [105, 108] on div "Collapse How can we help you? Standard screen print supports a maximum of 8 col…" at bounding box center [69, 216] width 130 height 244
click at [105, 102] on button "Collapse" at bounding box center [112, 102] width 27 height 9
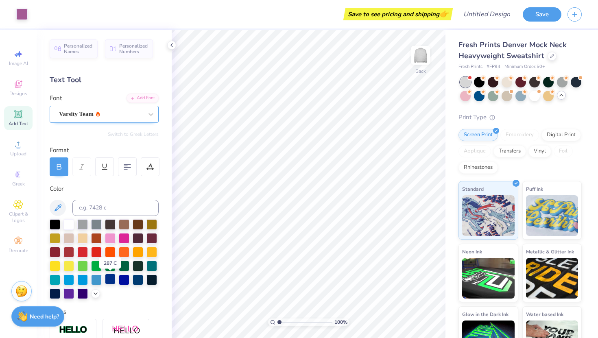
click at [112, 276] on div at bounding box center [110, 279] width 11 height 11
click at [538, 16] on button "Save" at bounding box center [542, 13] width 39 height 14
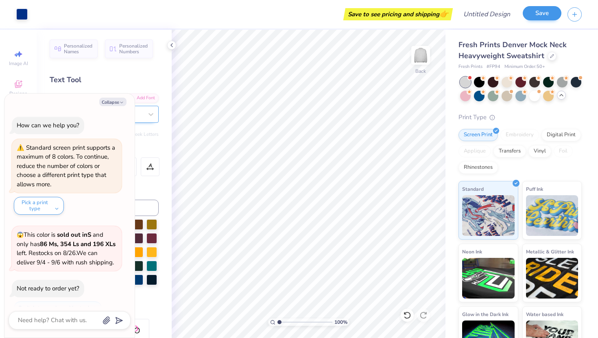
scroll to position [218, 0]
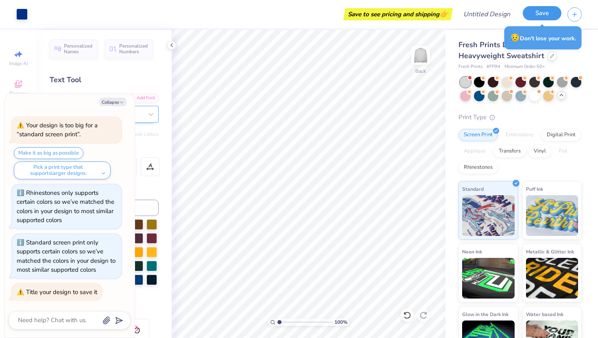
click at [543, 14] on button "Save" at bounding box center [542, 13] width 39 height 14
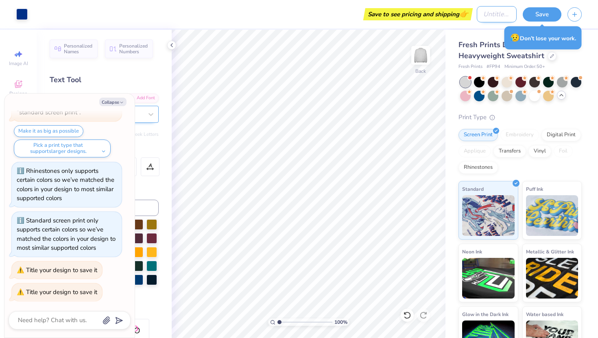
click at [492, 17] on input "Design Title" at bounding box center [497, 14] width 40 height 16
click at [544, 18] on button "Save" at bounding box center [542, 13] width 39 height 14
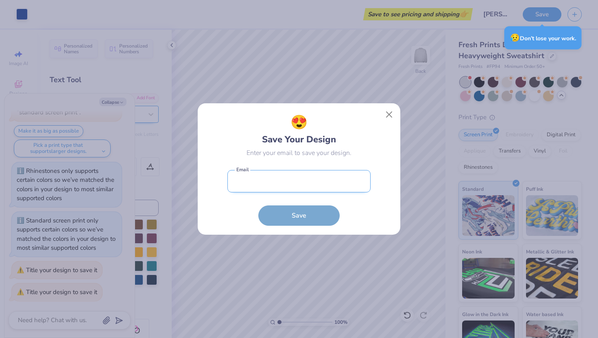
click at [274, 187] on input "email" at bounding box center [298, 181] width 143 height 22
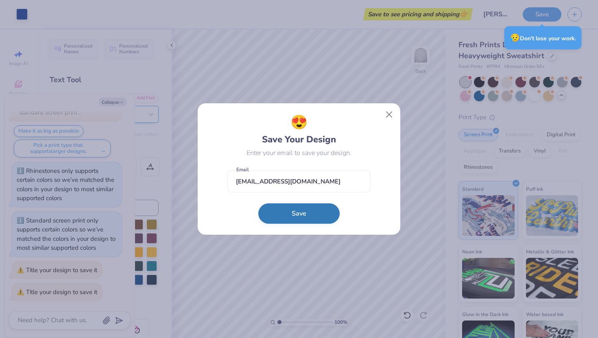
click at [289, 208] on button "Save" at bounding box center [298, 213] width 81 height 20
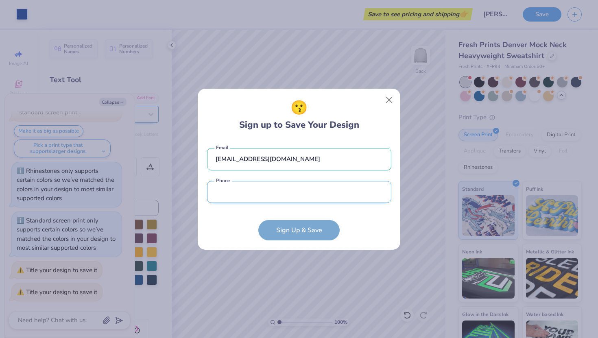
click at [280, 200] on input "tel" at bounding box center [299, 192] width 184 height 22
click at [364, 202] on input "tel" at bounding box center [299, 192] width 184 height 22
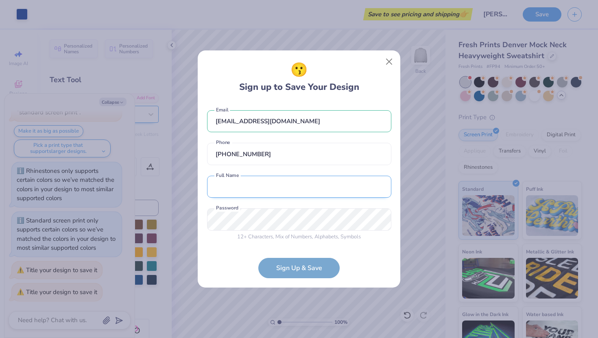
click at [298, 184] on input "text" at bounding box center [299, 187] width 184 height 22
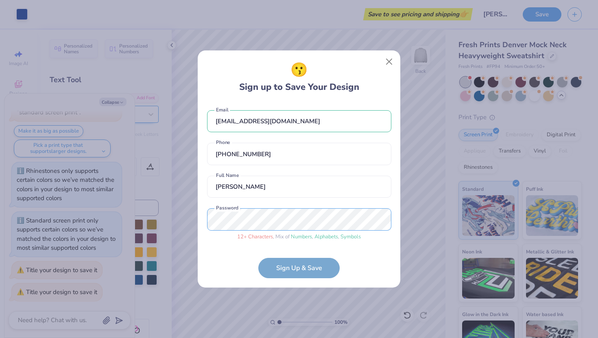
scroll to position [5, 0]
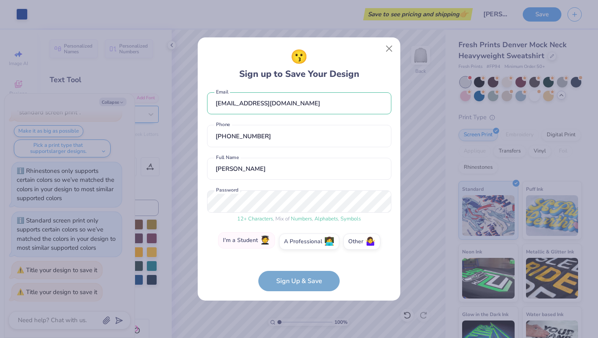
click at [247, 247] on label "I'm a Student 🧑‍🎓" at bounding box center [246, 240] width 57 height 16
click at [297, 247] on input "I'm a Student 🧑‍🎓" at bounding box center [299, 248] width 5 height 5
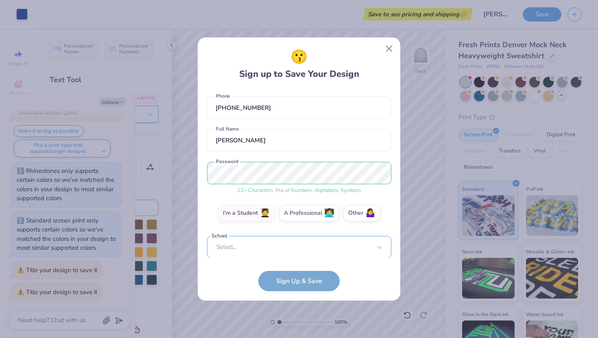
click at [266, 254] on div "Select..." at bounding box center [299, 247] width 184 height 22
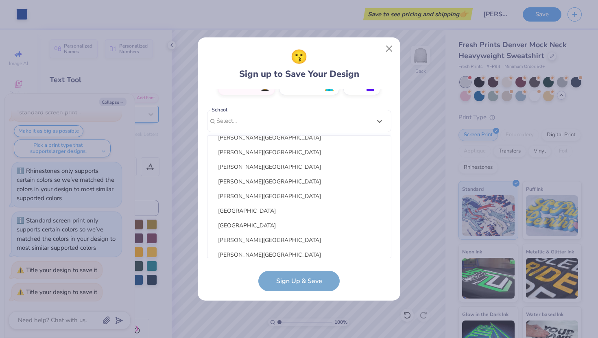
scroll to position [323, 0]
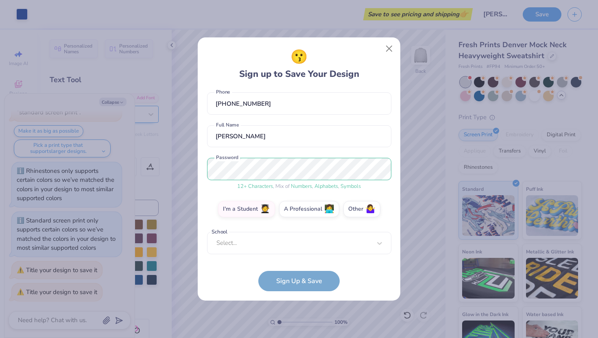
click at [237, 282] on form "adiastoler@gmail.com Email (303) 945-9479 Phone Adia Stoler Full Name 12 + Char…" at bounding box center [299, 190] width 184 height 203
click at [371, 214] on label "Other 🤷‍♀️" at bounding box center [361, 208] width 37 height 16
click at [302, 246] on input "Other 🤷‍♀️" at bounding box center [299, 248] width 5 height 5
click at [267, 237] on input "text" at bounding box center [299, 243] width 184 height 22
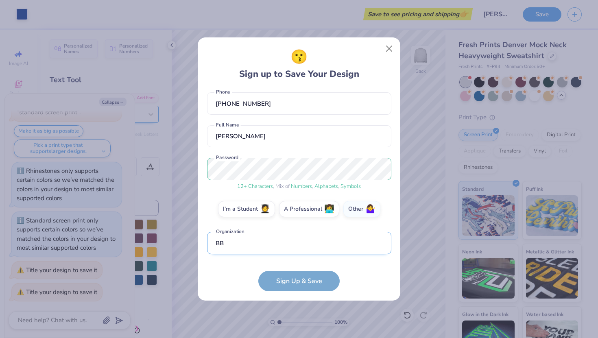
scroll to position [86, 0]
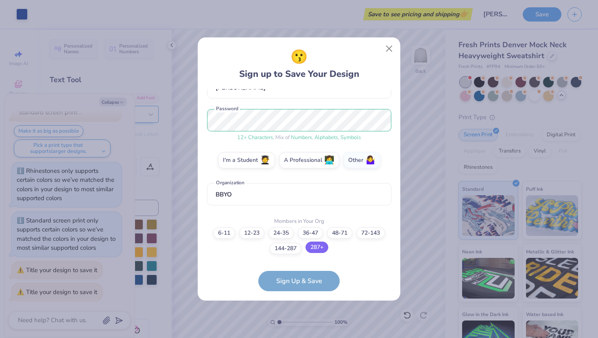
click at [317, 252] on label "287+" at bounding box center [317, 247] width 23 height 11
click at [302, 325] on input "287+" at bounding box center [299, 327] width 5 height 5
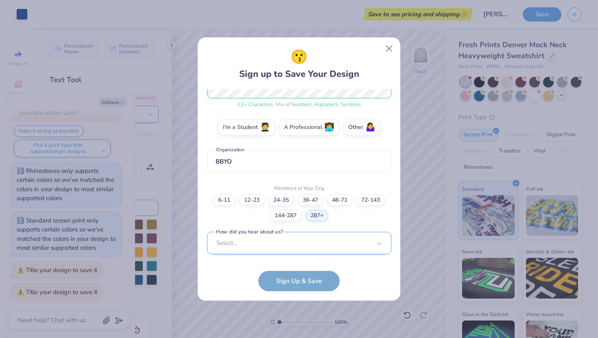
click at [304, 247] on div "Select..." at bounding box center [299, 243] width 184 height 22
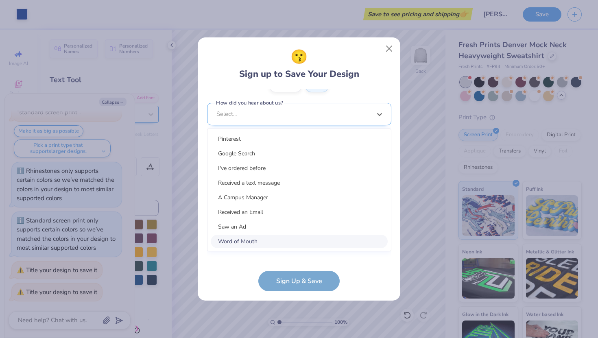
scroll to position [241, 0]
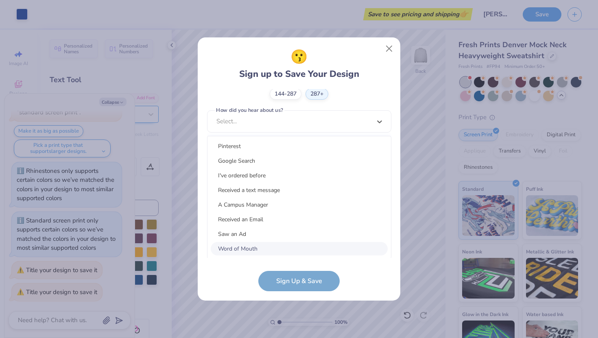
click at [270, 246] on div "Word of Mouth" at bounding box center [299, 248] width 177 height 13
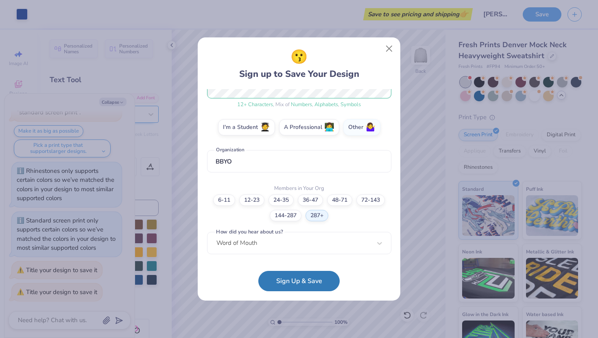
scroll to position [119, 0]
click at [308, 282] on button "Sign Up & Save" at bounding box center [298, 279] width 81 height 20
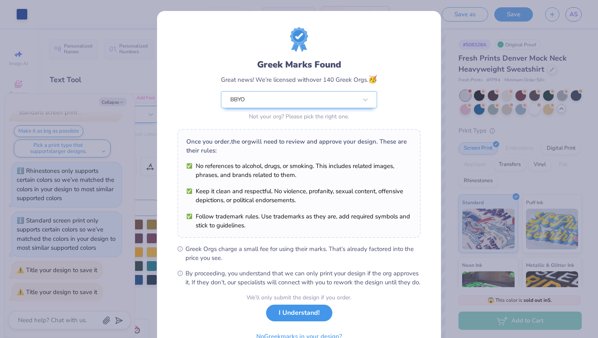
click at [300, 315] on button "I Understand!" at bounding box center [299, 313] width 66 height 17
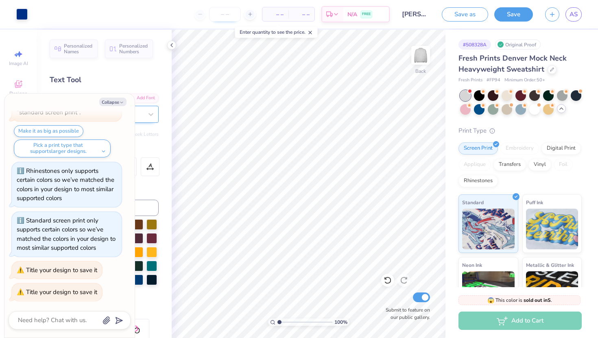
click at [231, 17] on input "number" at bounding box center [225, 14] width 32 height 15
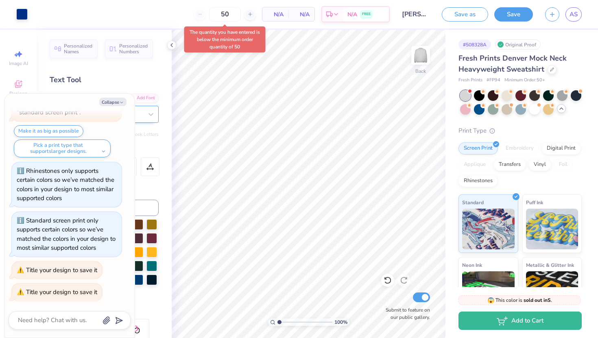
click at [281, 15] on span "N/A" at bounding box center [275, 14] width 16 height 9
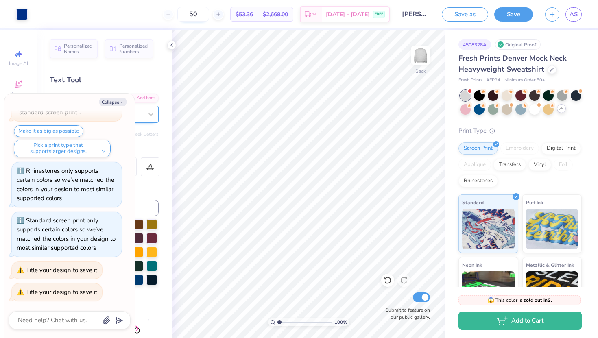
click at [209, 17] on input "50" at bounding box center [193, 14] width 32 height 15
drag, startPoint x: 209, startPoint y: 17, endPoint x: 187, endPoint y: 15, distance: 22.1
click at [187, 15] on input "50" at bounding box center [193, 14] width 32 height 15
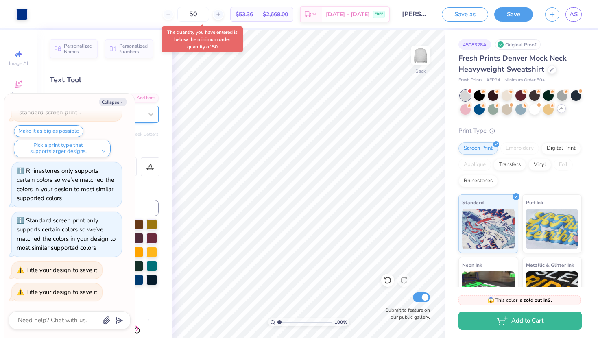
click at [200, 34] on body "Art colors 50 $53.36 Per Item $2,668.00 Total Est. Delivery Aug 28 - 31 FREE De…" at bounding box center [299, 169] width 598 height 338
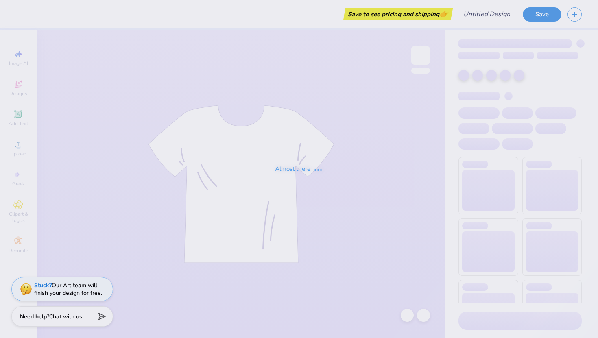
type input "[PERSON_NAME]"
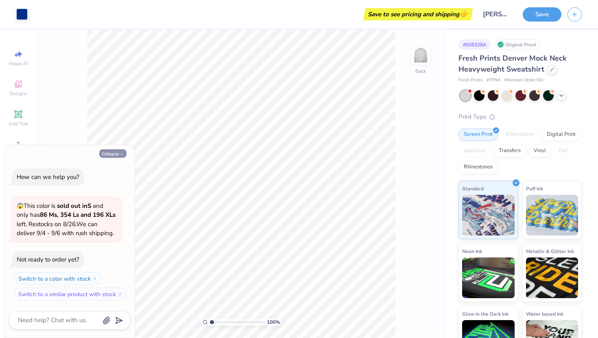
click at [107, 151] on button "Collapse" at bounding box center [112, 153] width 27 height 9
type textarea "x"
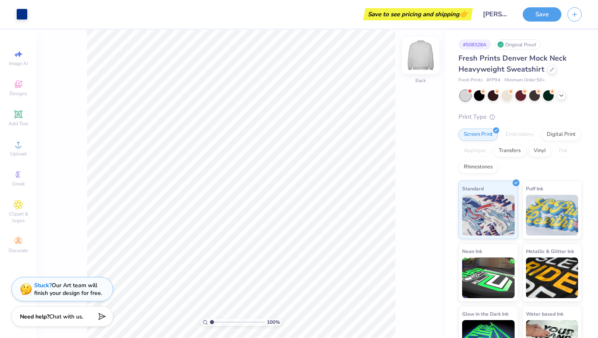
click at [421, 53] on img at bounding box center [420, 55] width 33 height 33
click at [417, 59] on img at bounding box center [420, 55] width 33 height 33
